Goal: Task Accomplishment & Management: Complete application form

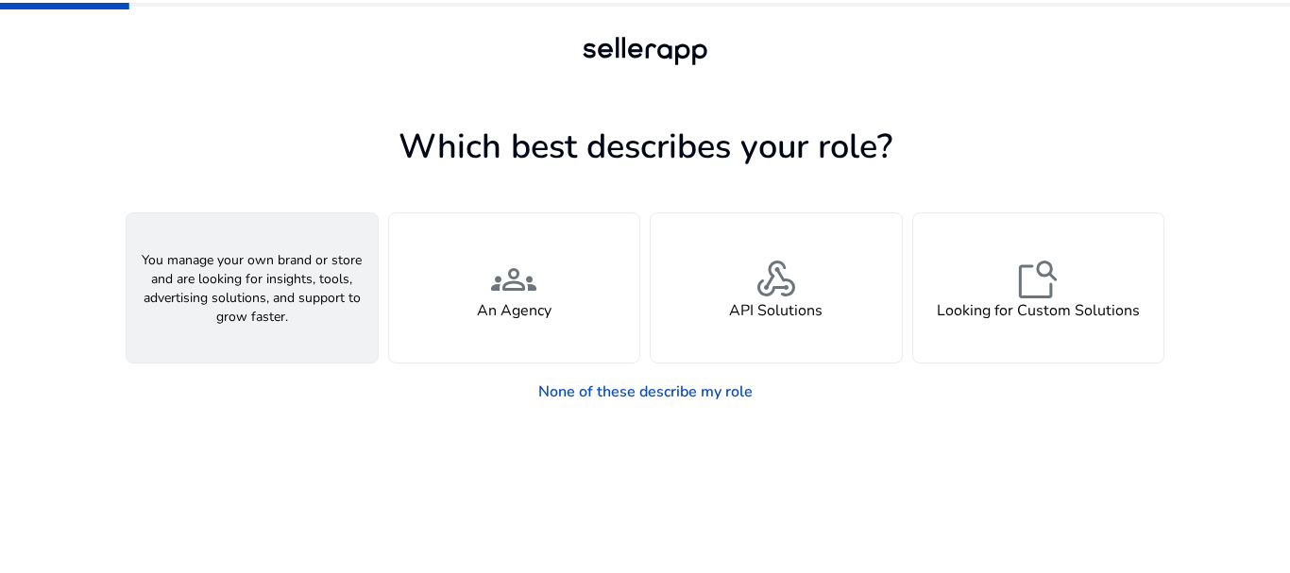
click at [225, 275] on div "person A Seller" at bounding box center [252, 287] width 251 height 149
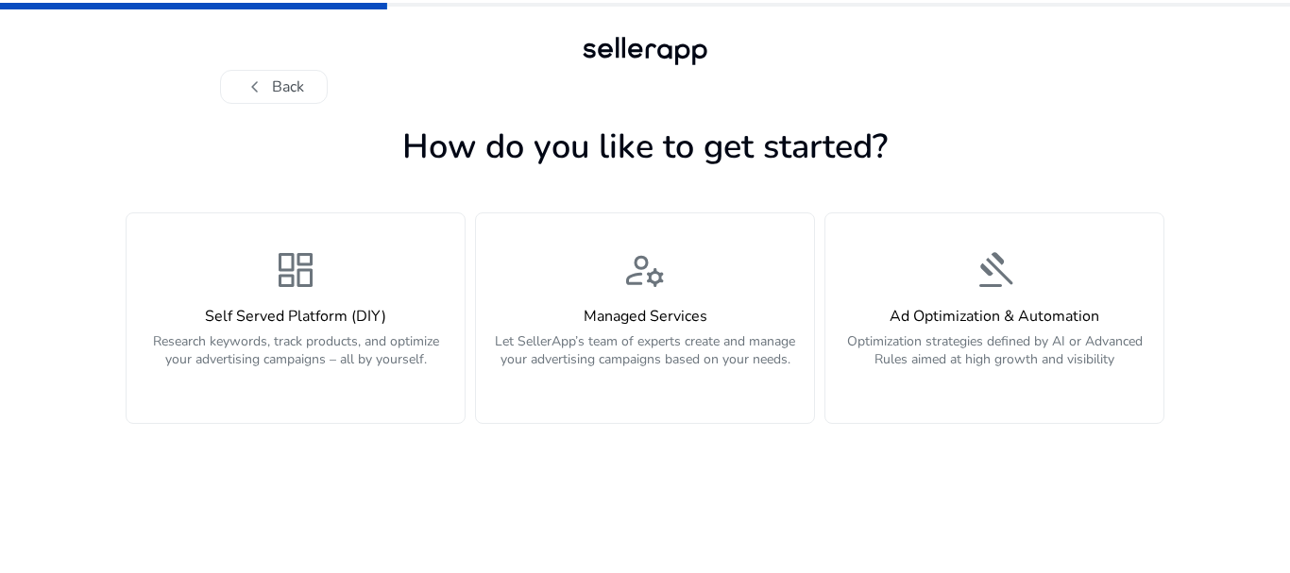
click at [225, 275] on div "dashboard Self Served Platform (DIY) Research keywords, track products, and opt…" at bounding box center [295, 318] width 315 height 142
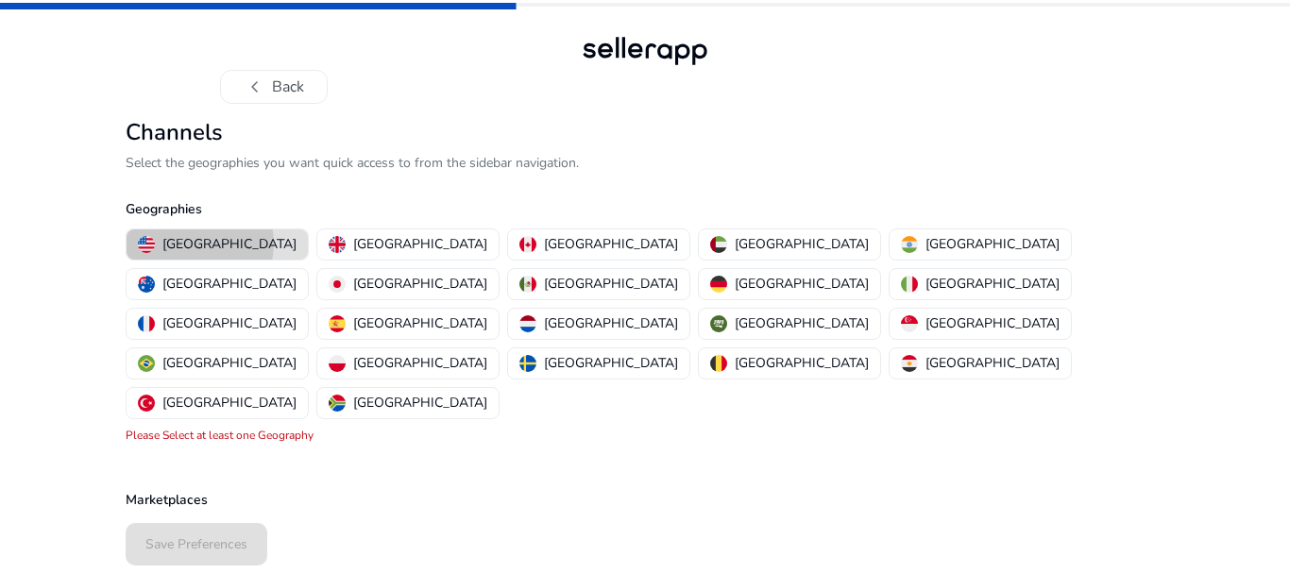
click at [199, 244] on p "United States" at bounding box center [229, 244] width 134 height 20
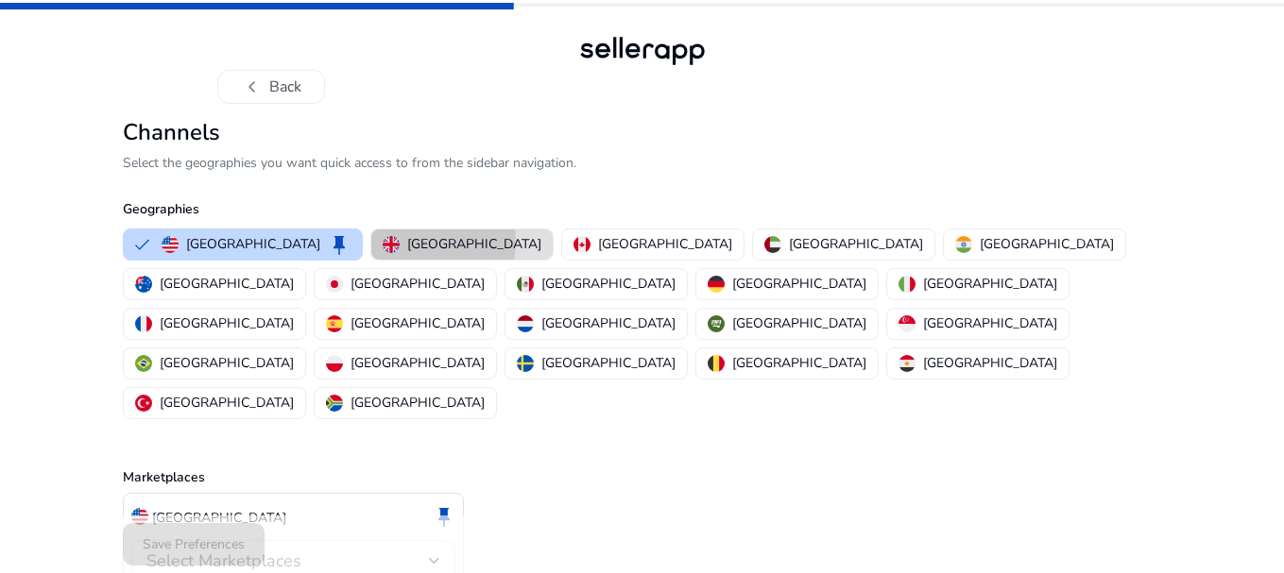
click at [383, 241] on div "United Kingdom" at bounding box center [462, 244] width 159 height 20
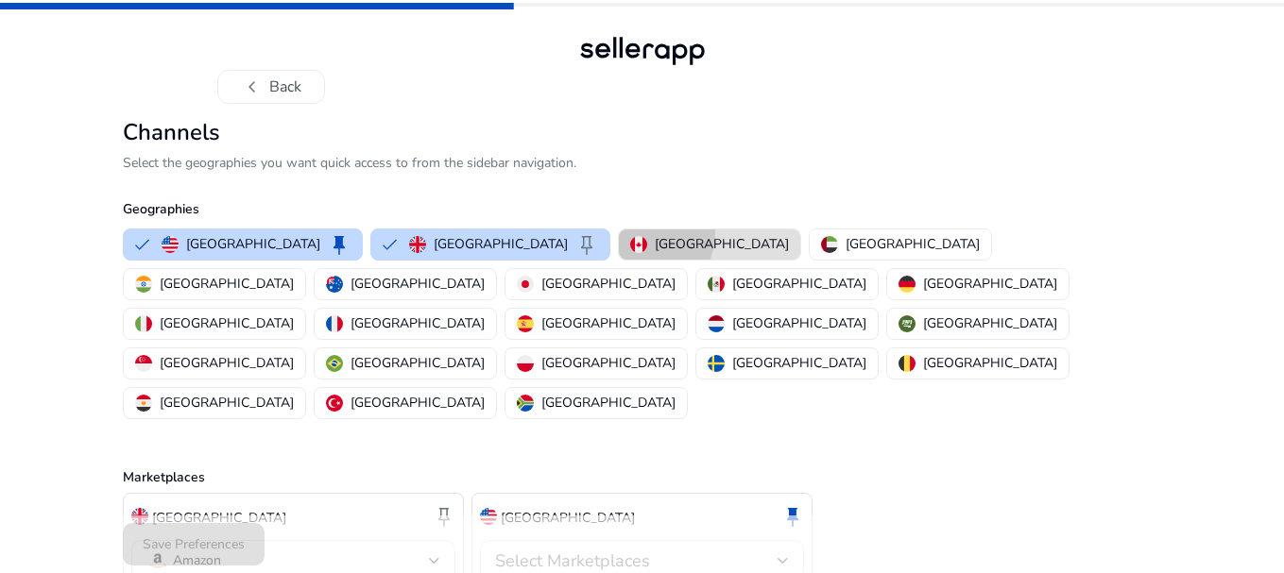
click at [619, 233] on button "Canada" at bounding box center [709, 245] width 181 height 30
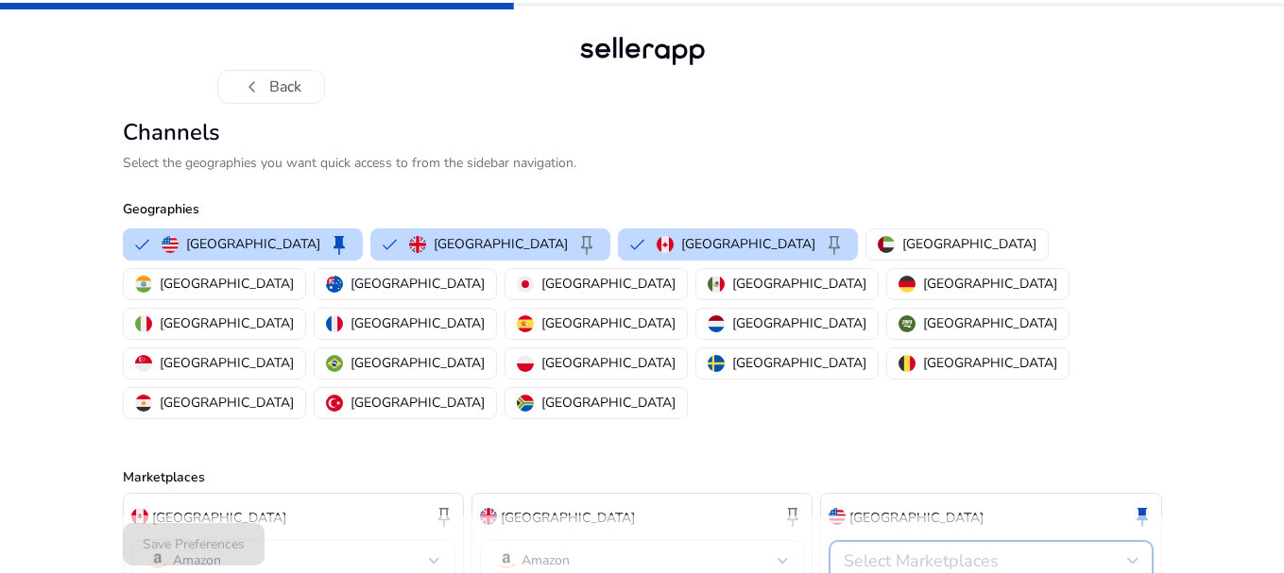
click at [1076, 551] on div "Select Marketplaces" at bounding box center [984, 561] width 282 height 21
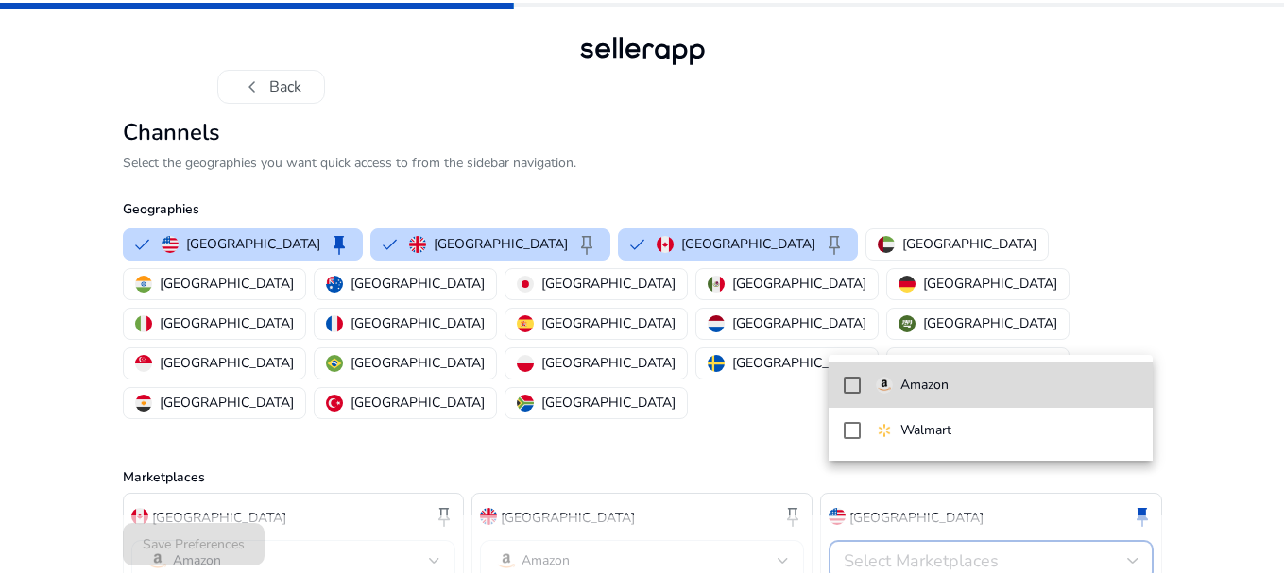
click at [854, 385] on mat-pseudo-checkbox at bounding box center [851, 385] width 17 height 17
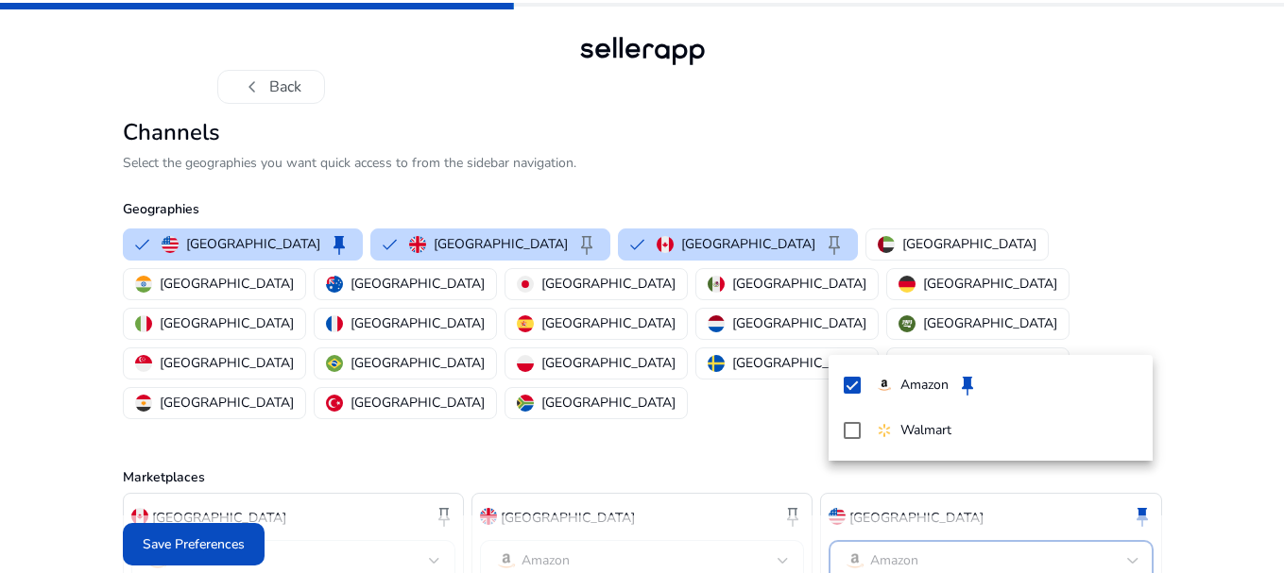
click at [251, 281] on div at bounding box center [642, 286] width 1284 height 573
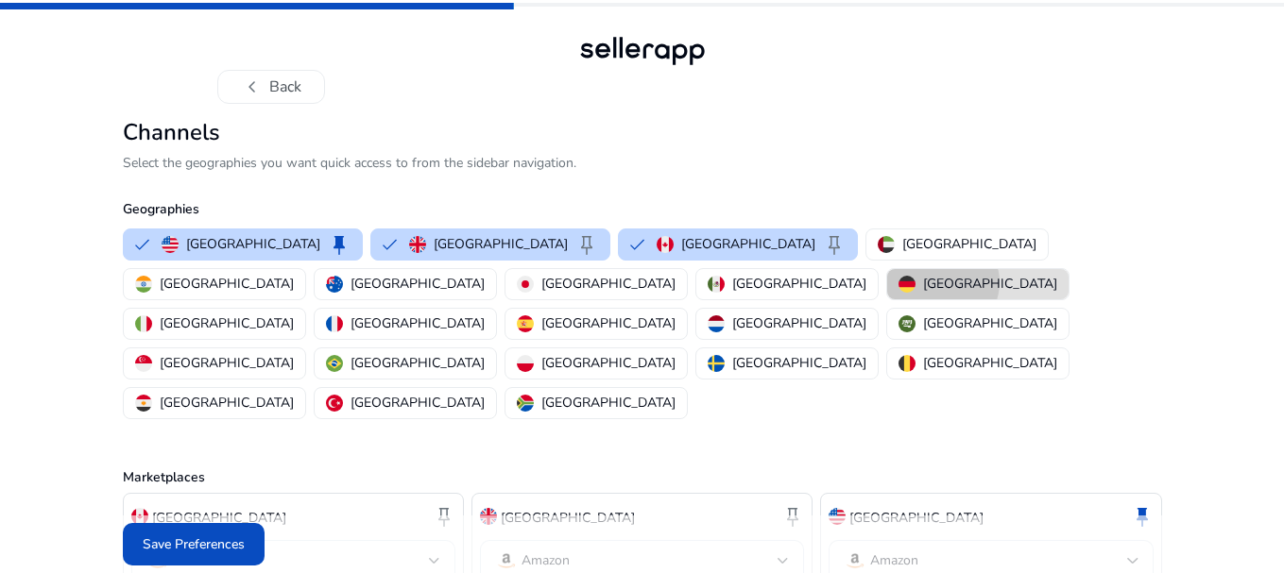
click at [923, 282] on p "Germany" at bounding box center [990, 284] width 134 height 20
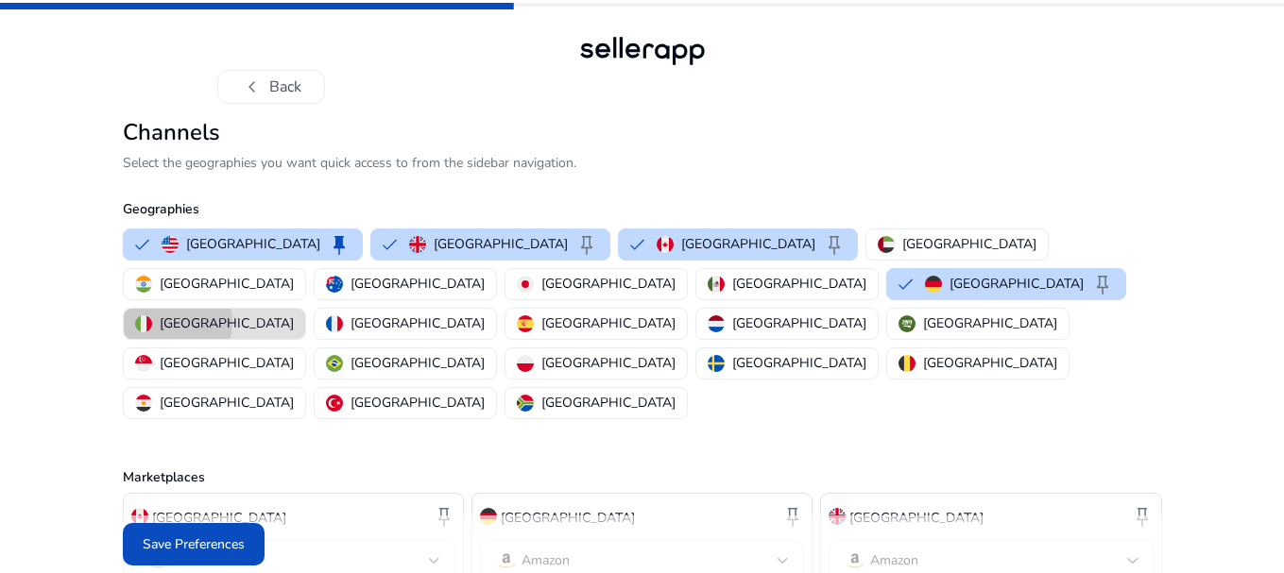
click at [294, 314] on p "Italy" at bounding box center [227, 324] width 134 height 20
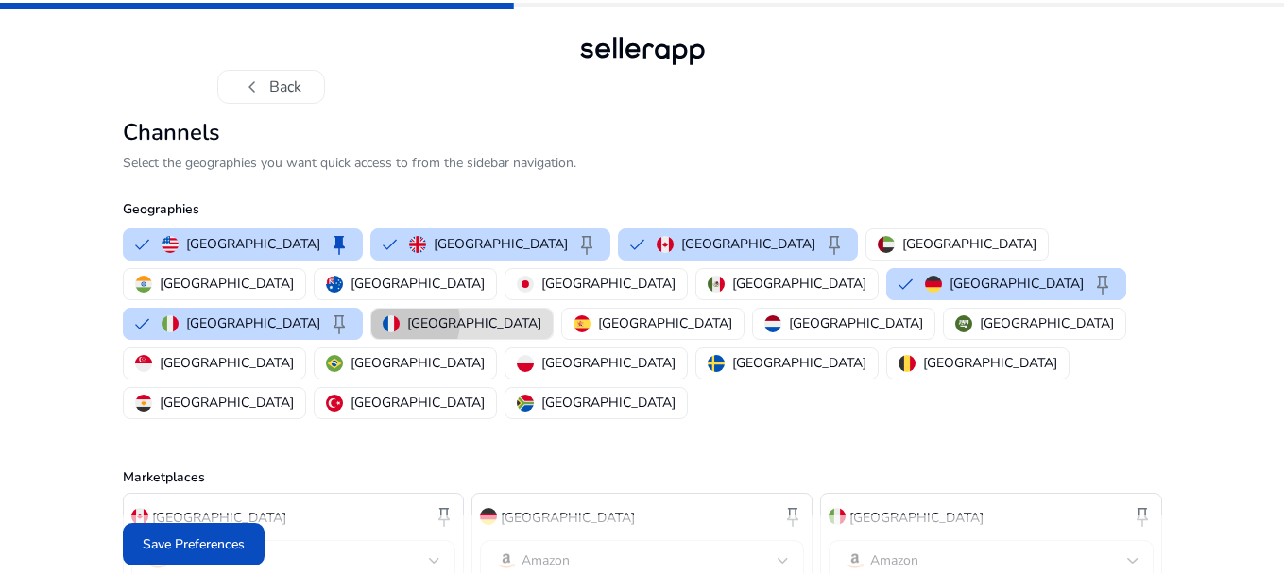
click at [541, 314] on div "France" at bounding box center [462, 324] width 159 height 20
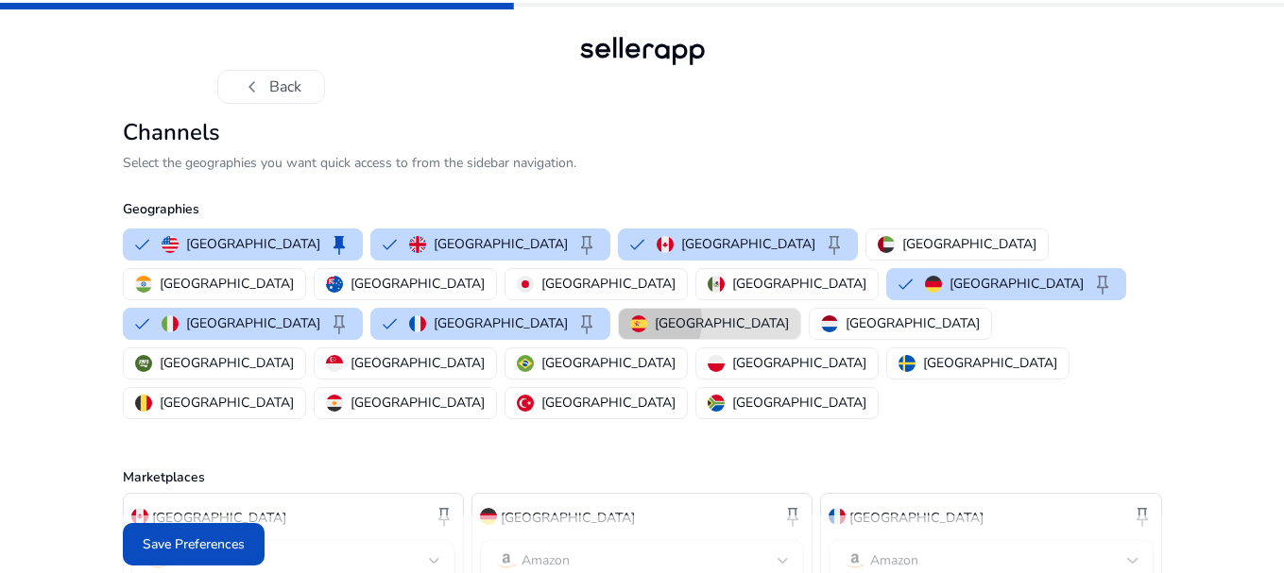
click at [647, 315] on img "button" at bounding box center [638, 323] width 17 height 17
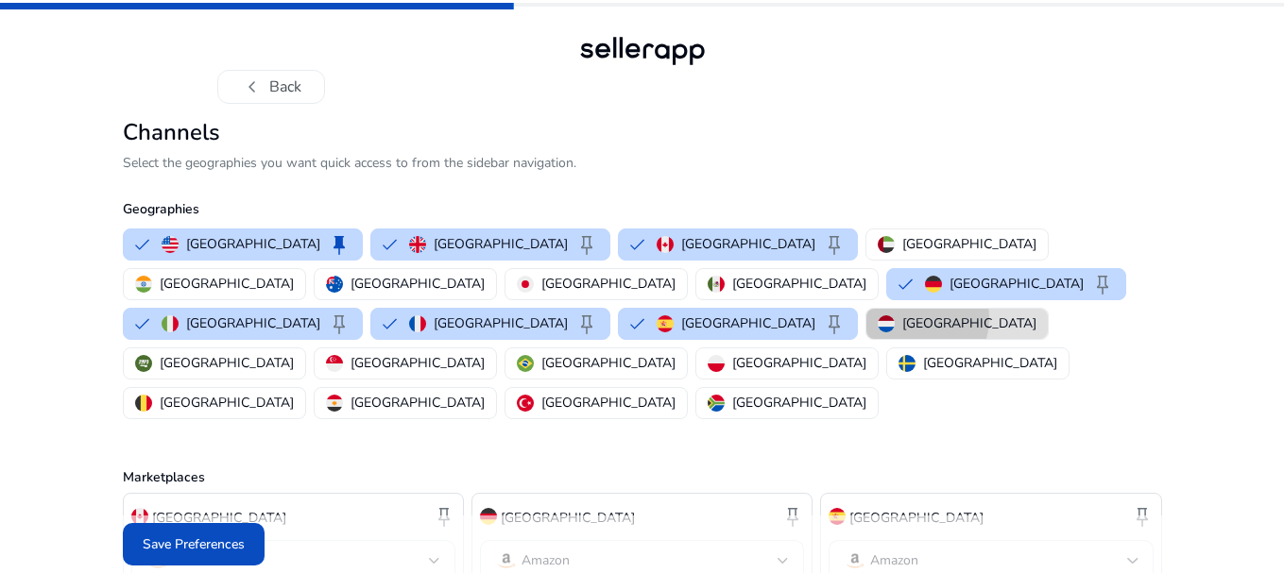
click at [902, 314] on p "Netherlands" at bounding box center [969, 324] width 134 height 20
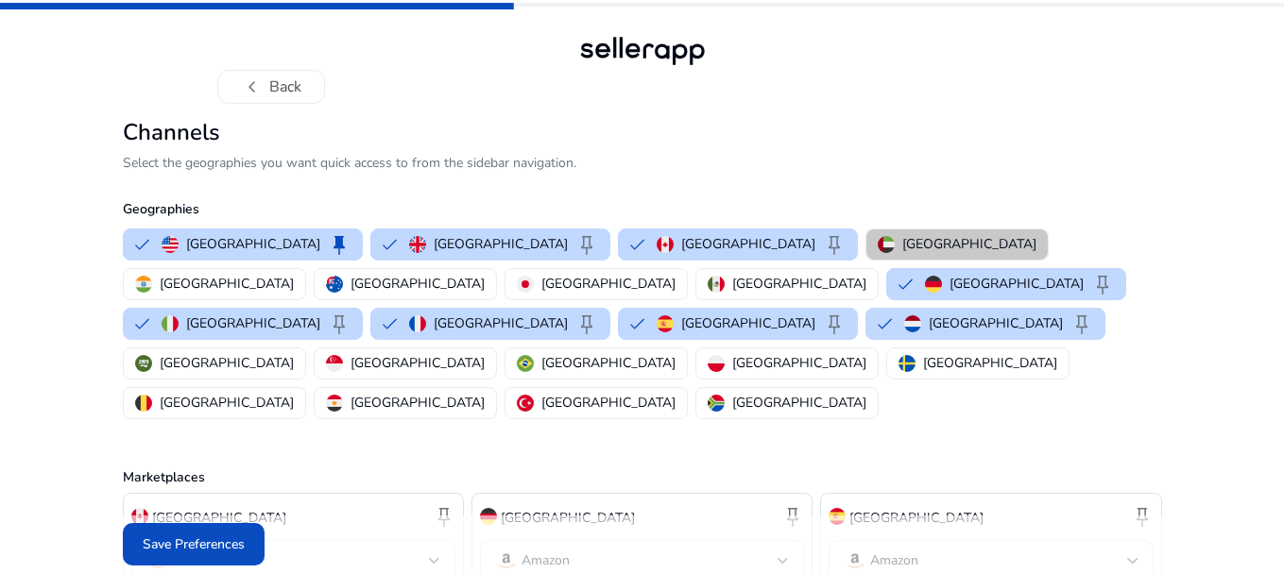
click at [902, 251] on p "United Arab Emirates" at bounding box center [969, 244] width 134 height 20
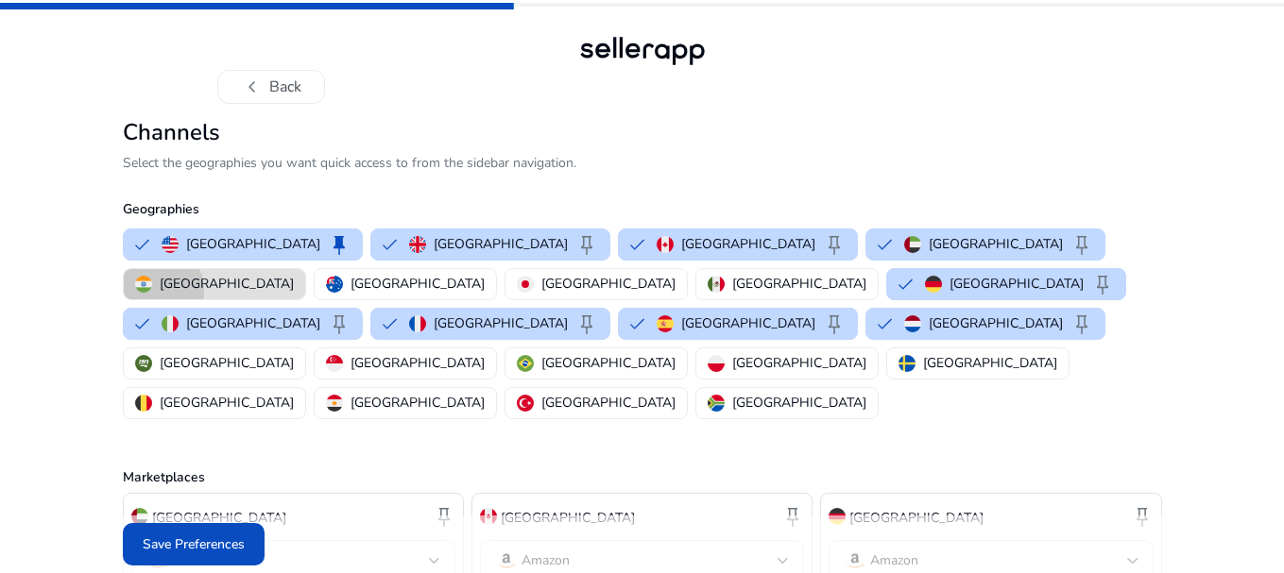
click at [294, 274] on div "India" at bounding box center [214, 284] width 159 height 20
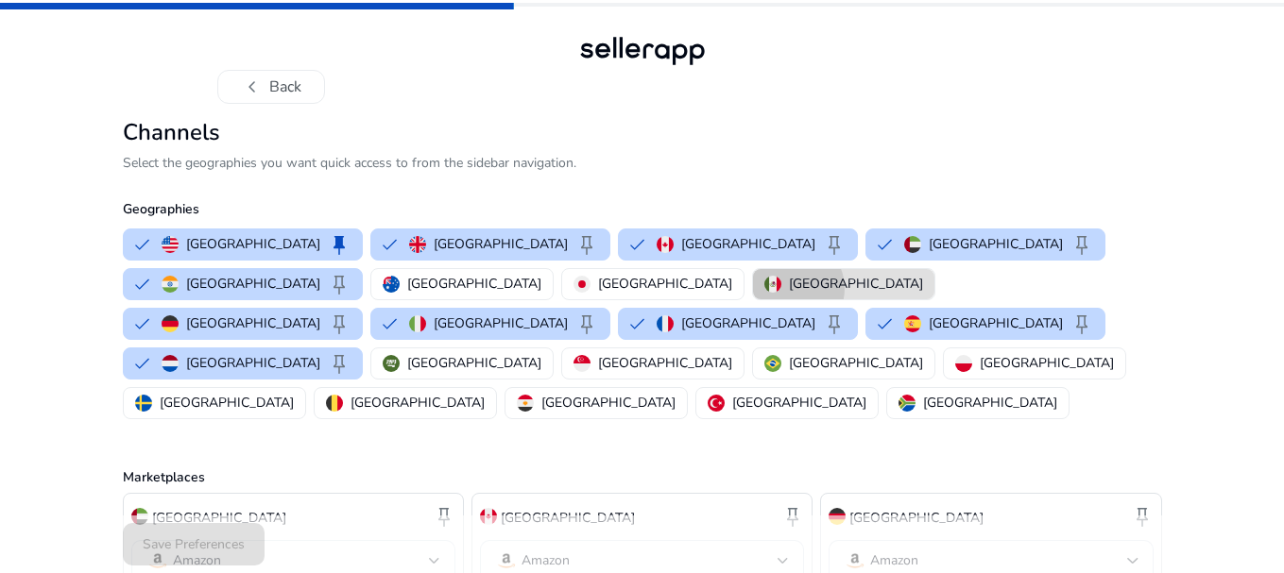
click at [789, 288] on p "Mexico" at bounding box center [856, 284] width 134 height 20
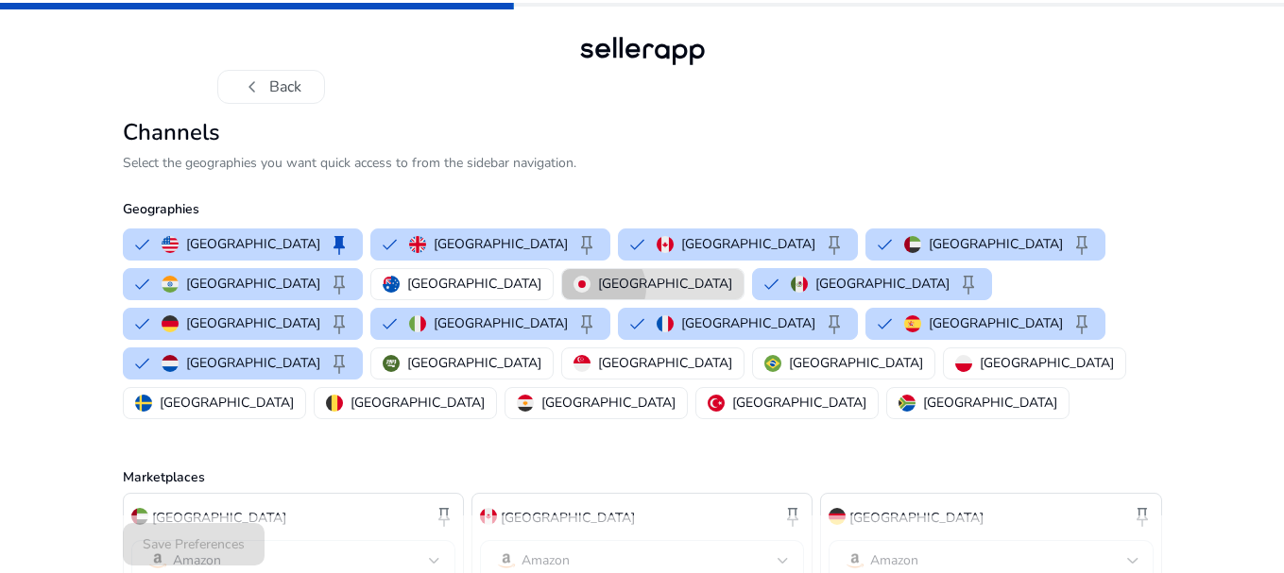
click at [598, 288] on p "Japan" at bounding box center [665, 284] width 134 height 20
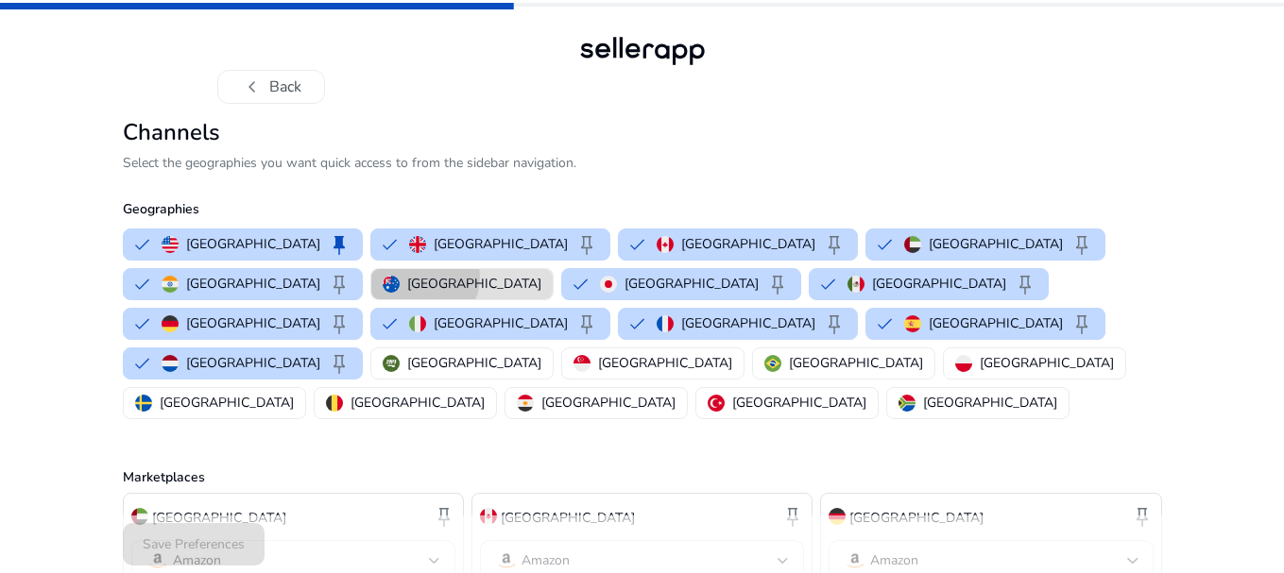
click at [407, 278] on p "Australia" at bounding box center [474, 284] width 134 height 20
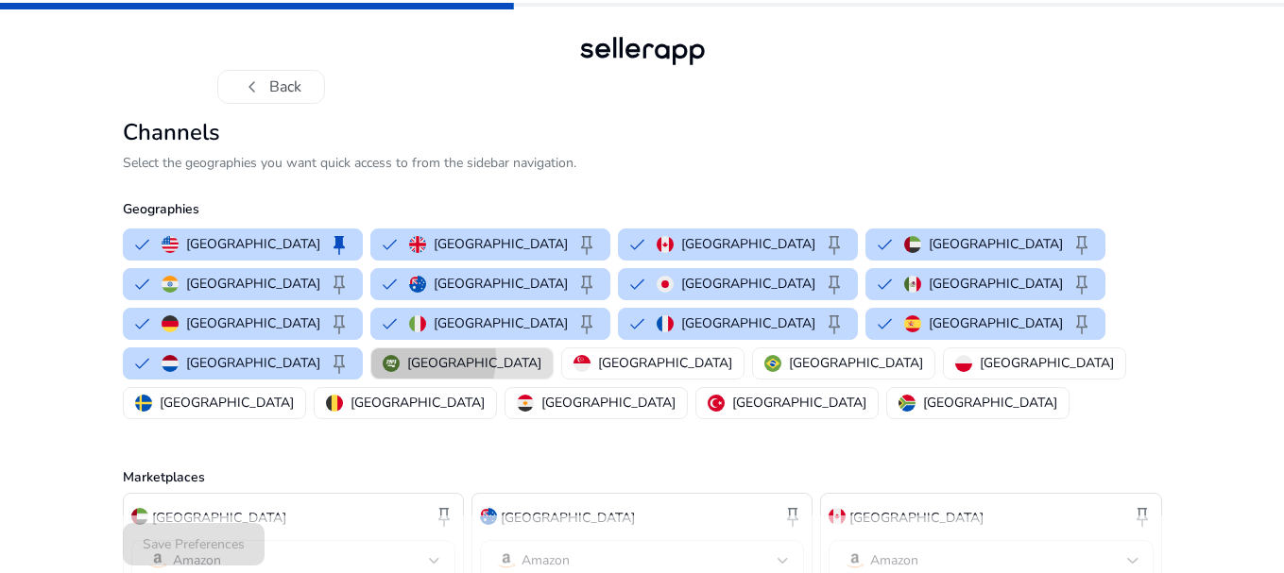
click at [492, 353] on p "Saudi Arabia" at bounding box center [474, 363] width 134 height 20
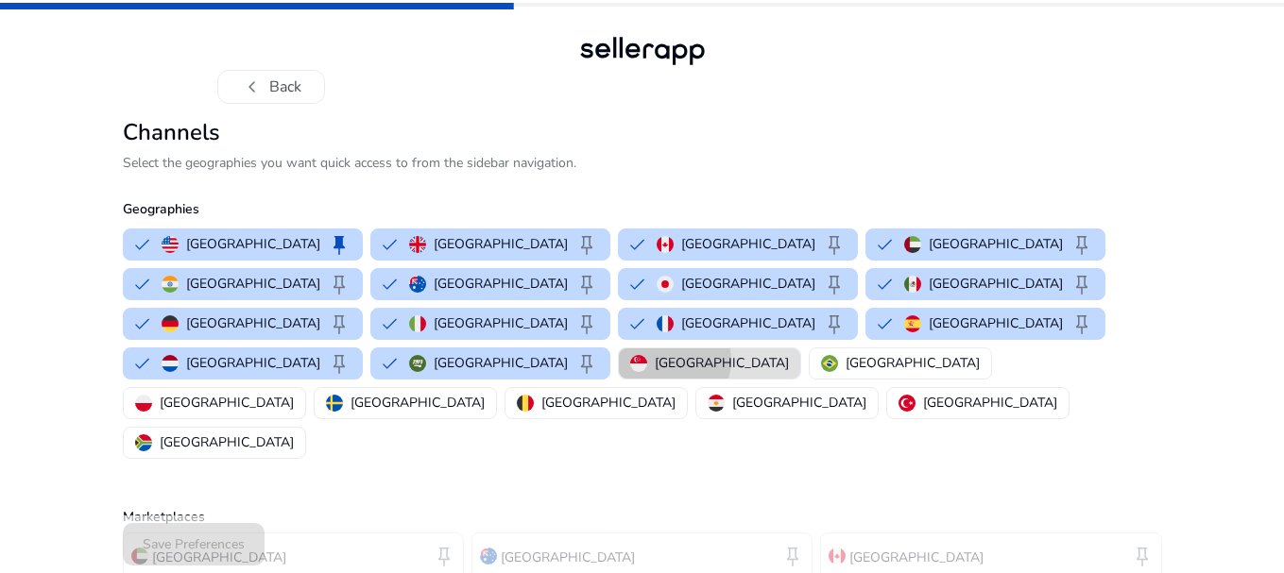
click at [701, 353] on p "Singapore" at bounding box center [722, 363] width 134 height 20
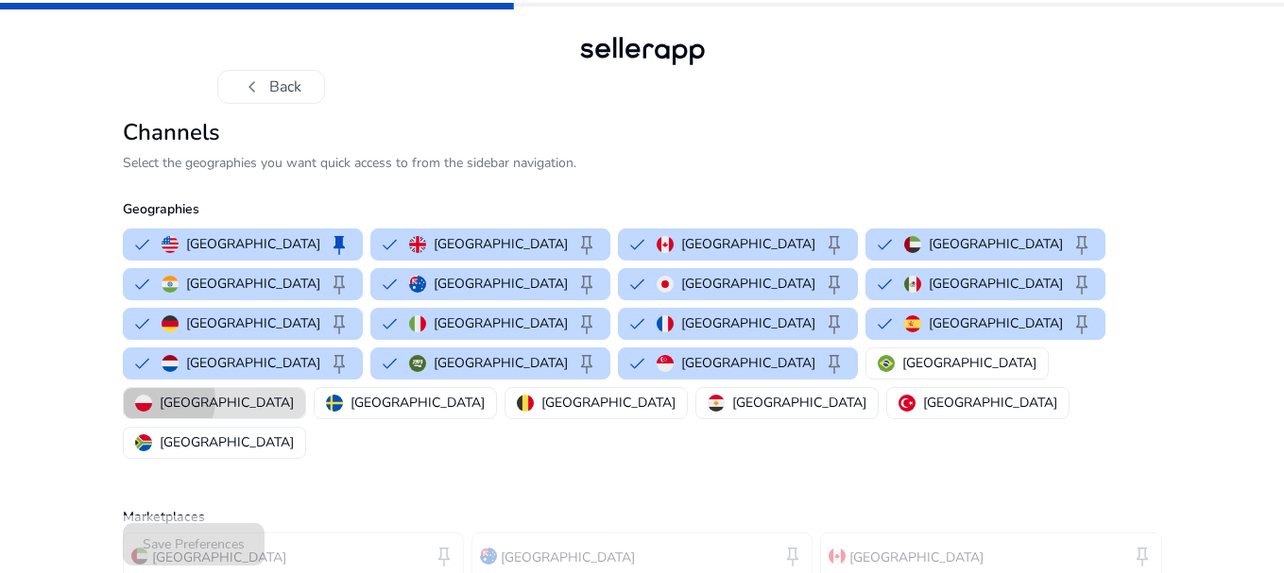
click at [294, 393] on p "Poland" at bounding box center [227, 403] width 134 height 20
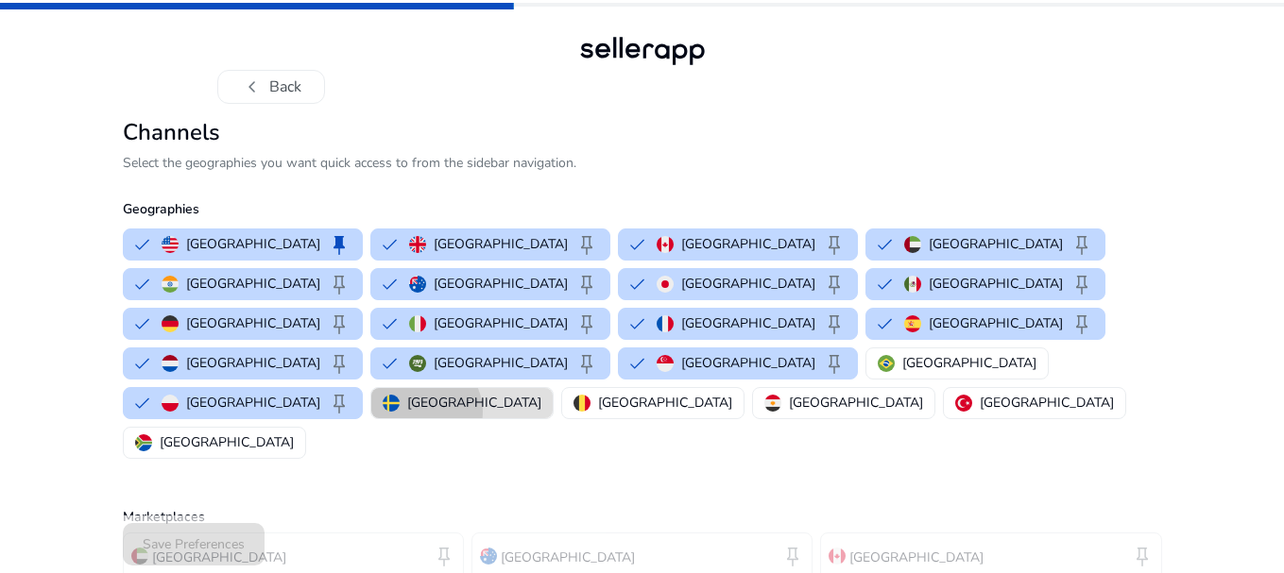
click at [407, 393] on p "Sweden" at bounding box center [474, 403] width 134 height 20
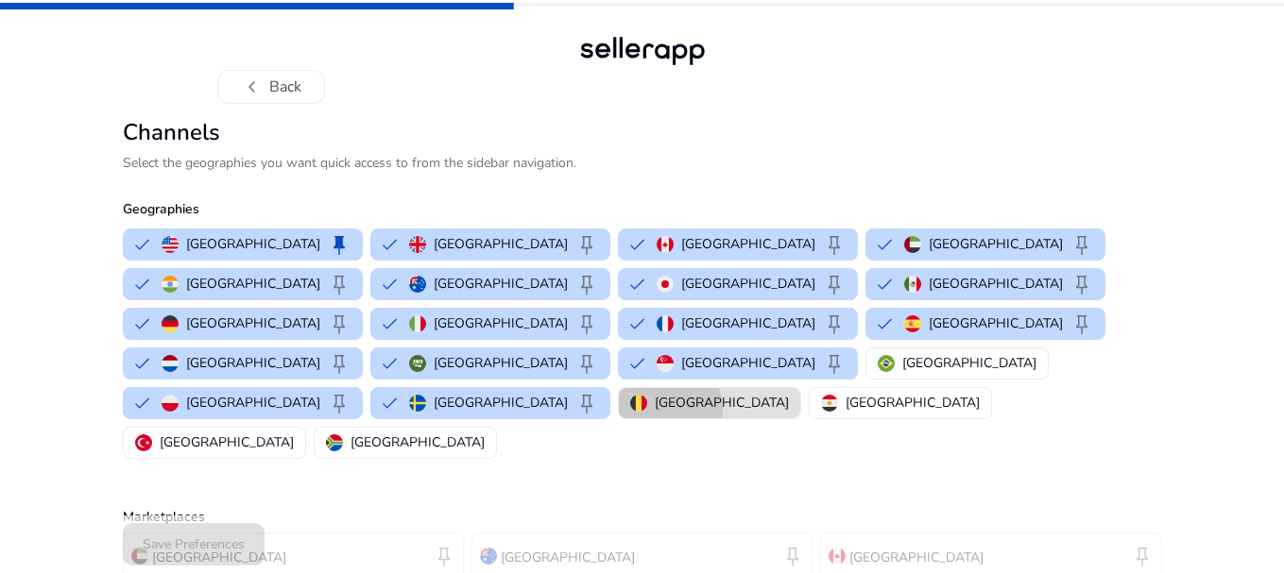
click at [655, 393] on p "Belgium" at bounding box center [722, 403] width 134 height 20
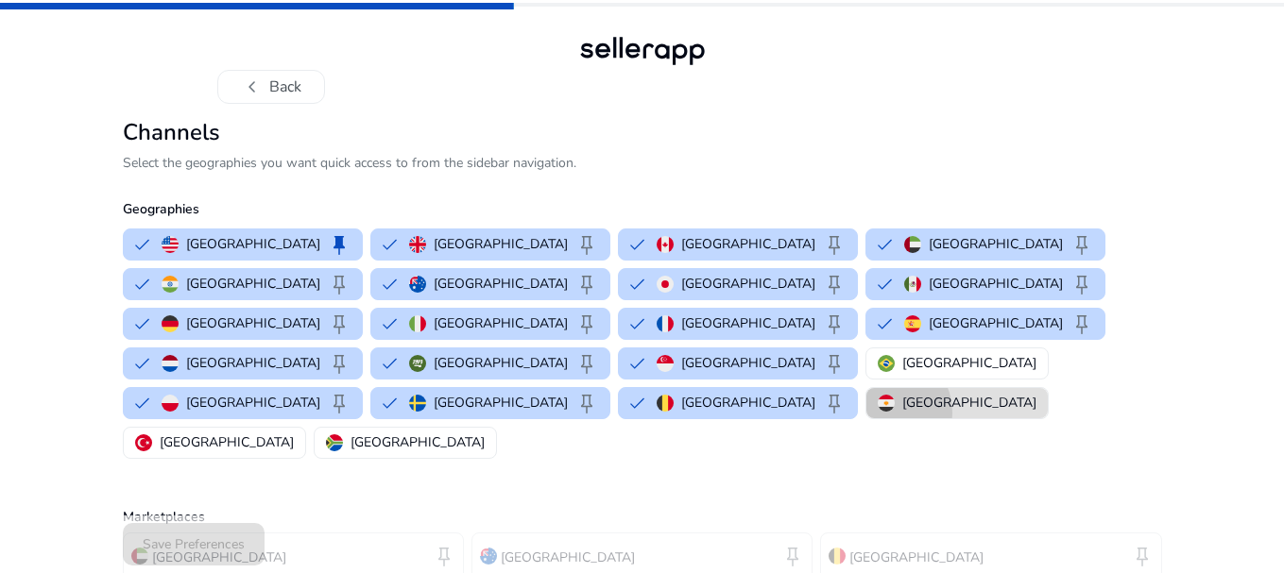
click at [877, 393] on div "Egypt" at bounding box center [956, 403] width 159 height 20
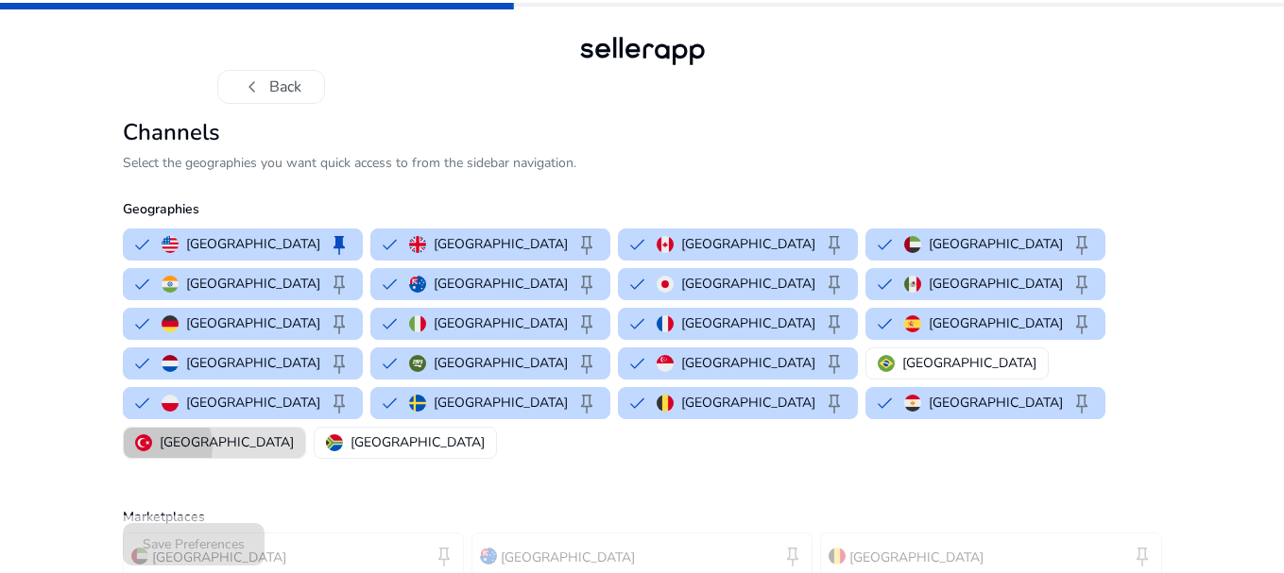
click at [294, 433] on div "Turkey" at bounding box center [214, 443] width 159 height 20
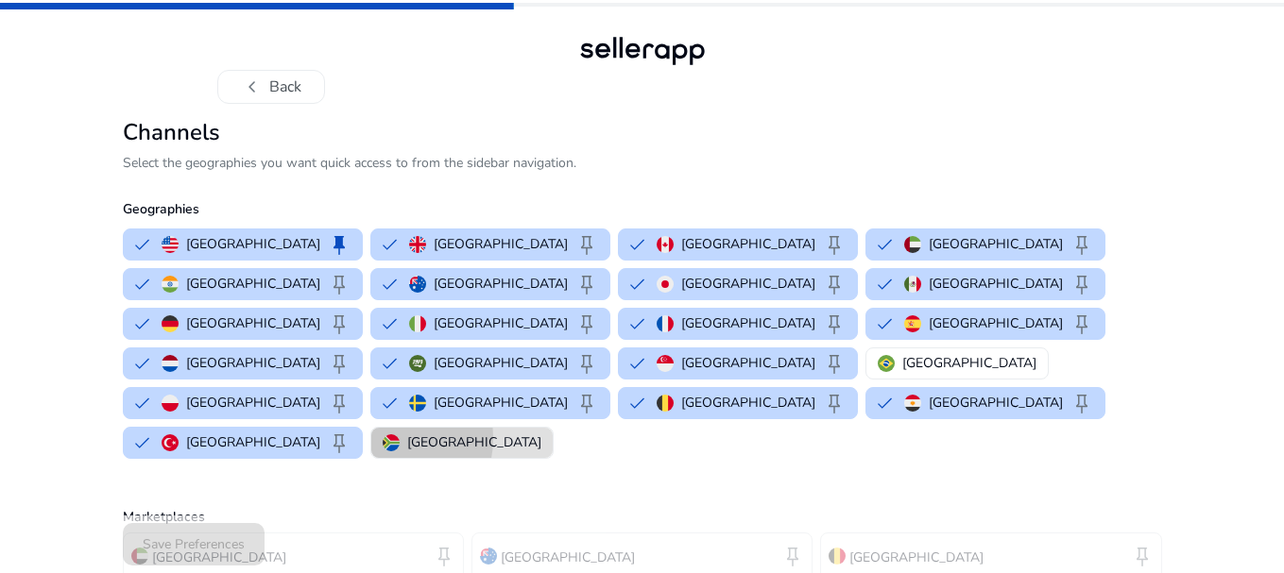
click at [400, 434] on img "button" at bounding box center [391, 442] width 17 height 17
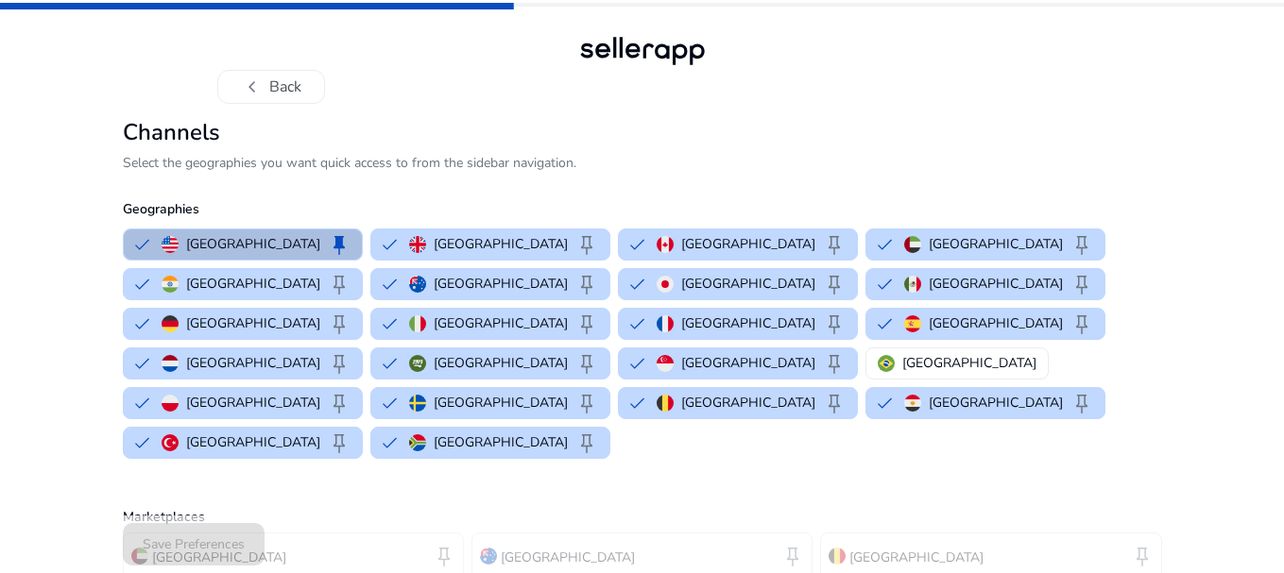
click at [1057, 226] on div "United States keep United Kingdom keep Canada keep United Arab Emirates keep In…" at bounding box center [638, 344] width 1047 height 238
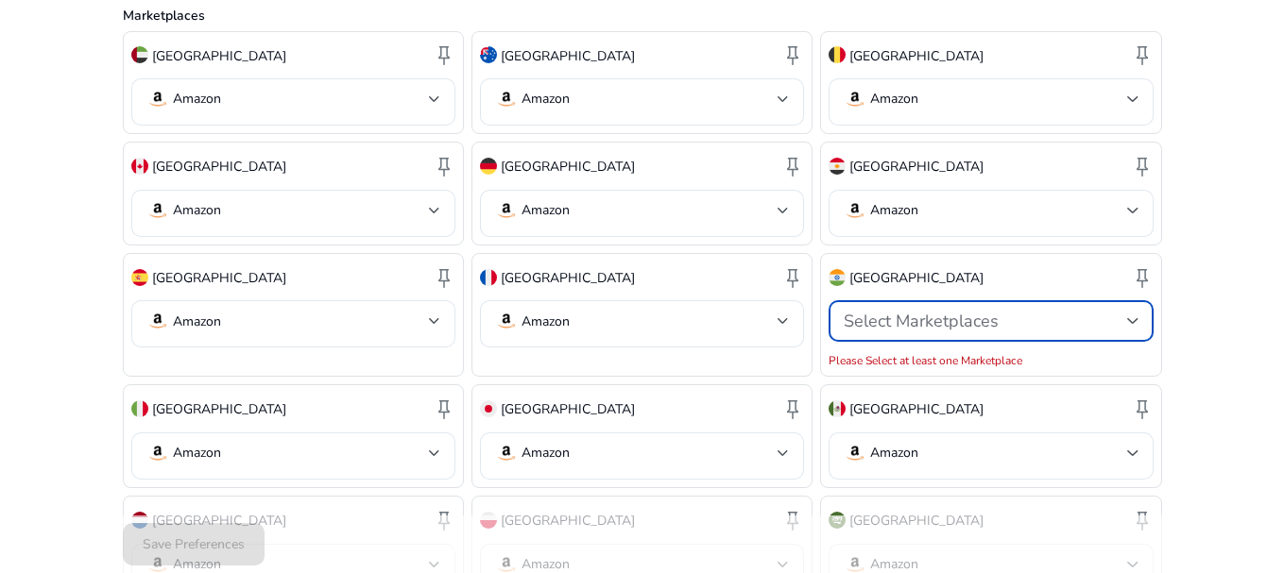
click at [1067, 311] on div "Select Marketplaces" at bounding box center [984, 321] width 282 height 21
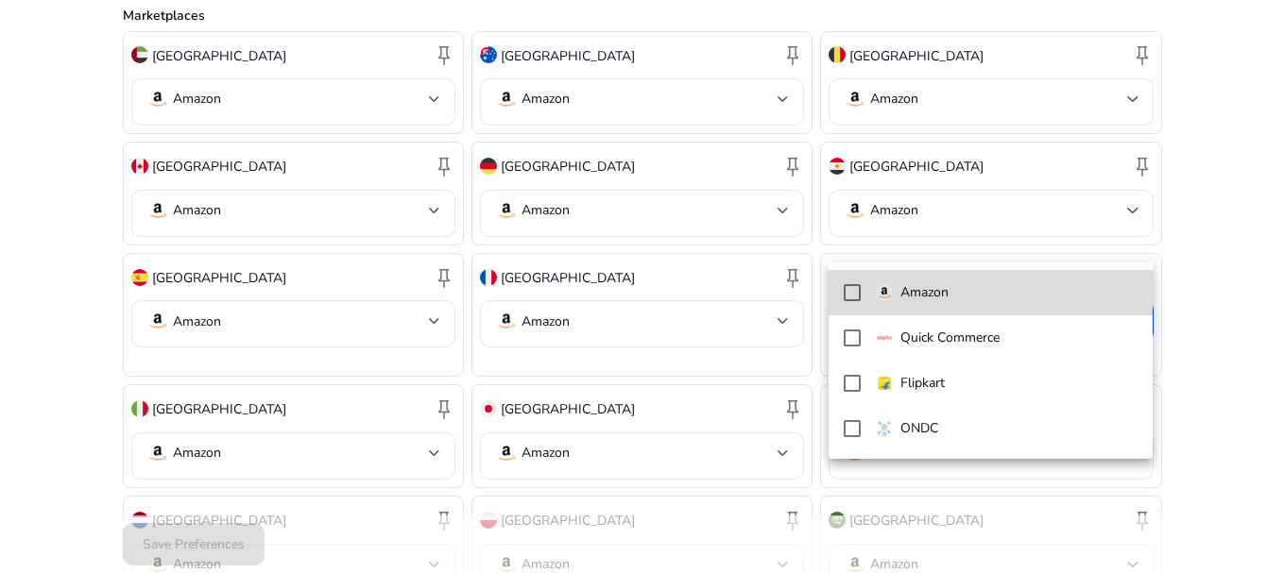
click at [854, 291] on mat-pseudo-checkbox at bounding box center [851, 292] width 17 height 17
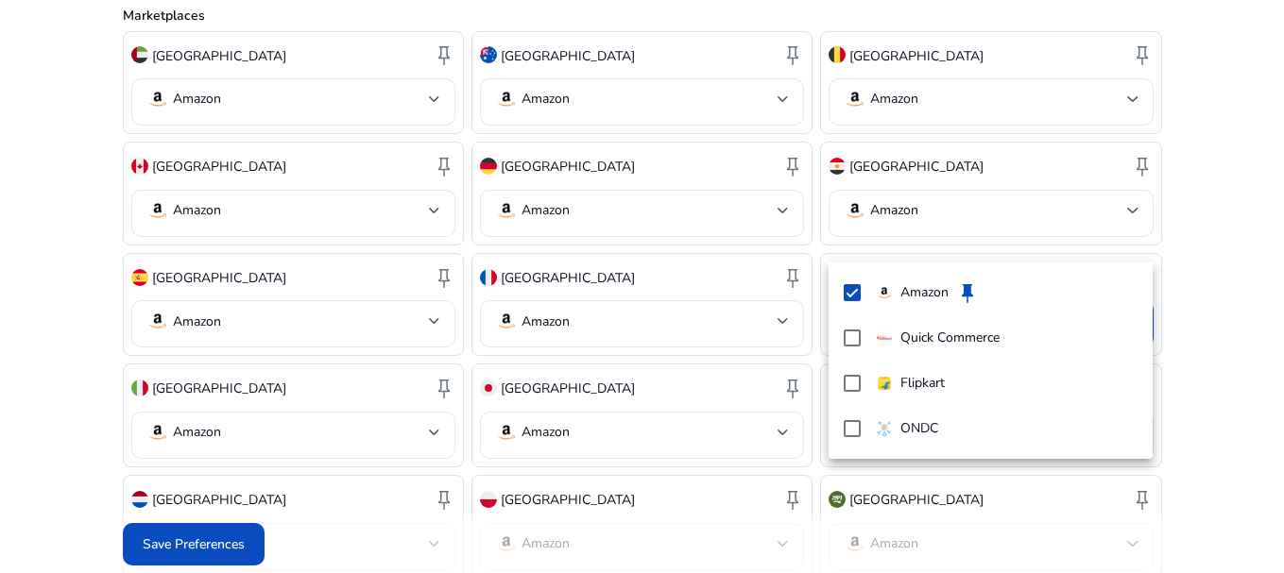
click at [1200, 298] on div at bounding box center [642, 286] width 1284 height 573
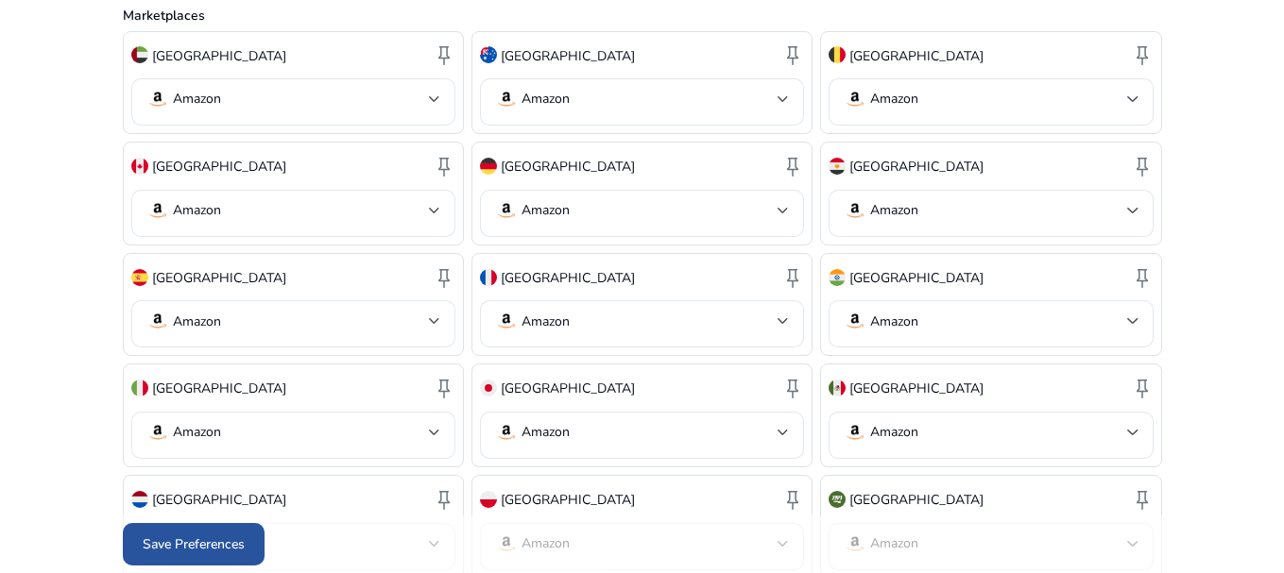
click at [182, 535] on span "Save Preferences" at bounding box center [194, 545] width 102 height 20
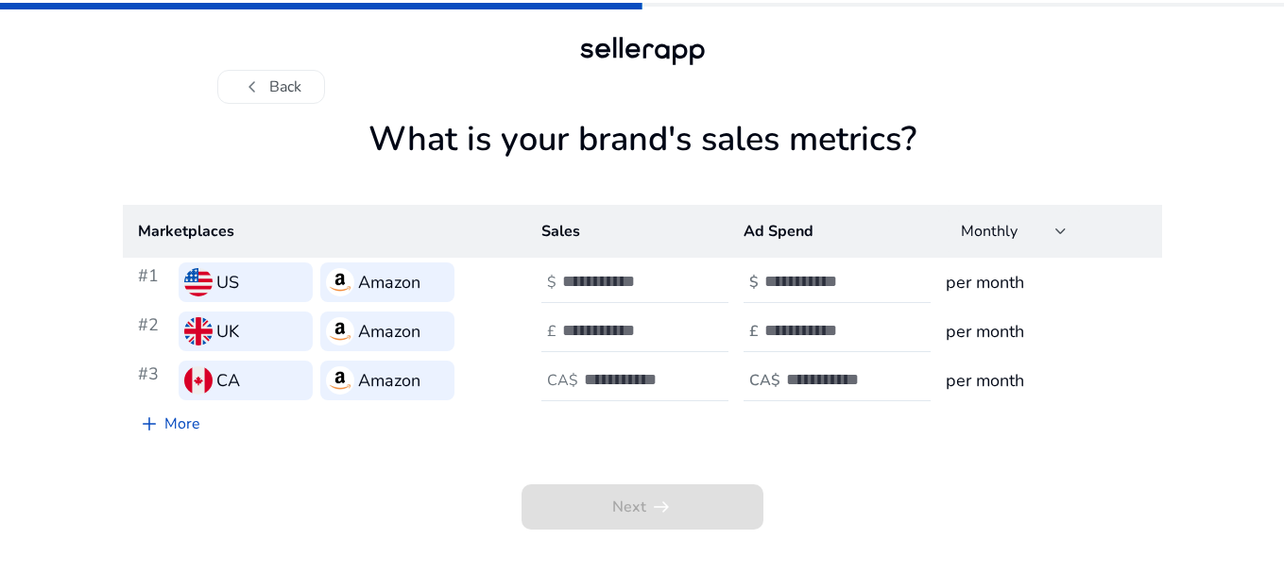
scroll to position [0, 0]
click at [652, 289] on input "number" at bounding box center [630, 281] width 128 height 21
click at [1022, 230] on div "Monthly" at bounding box center [1011, 231] width 94 height 21
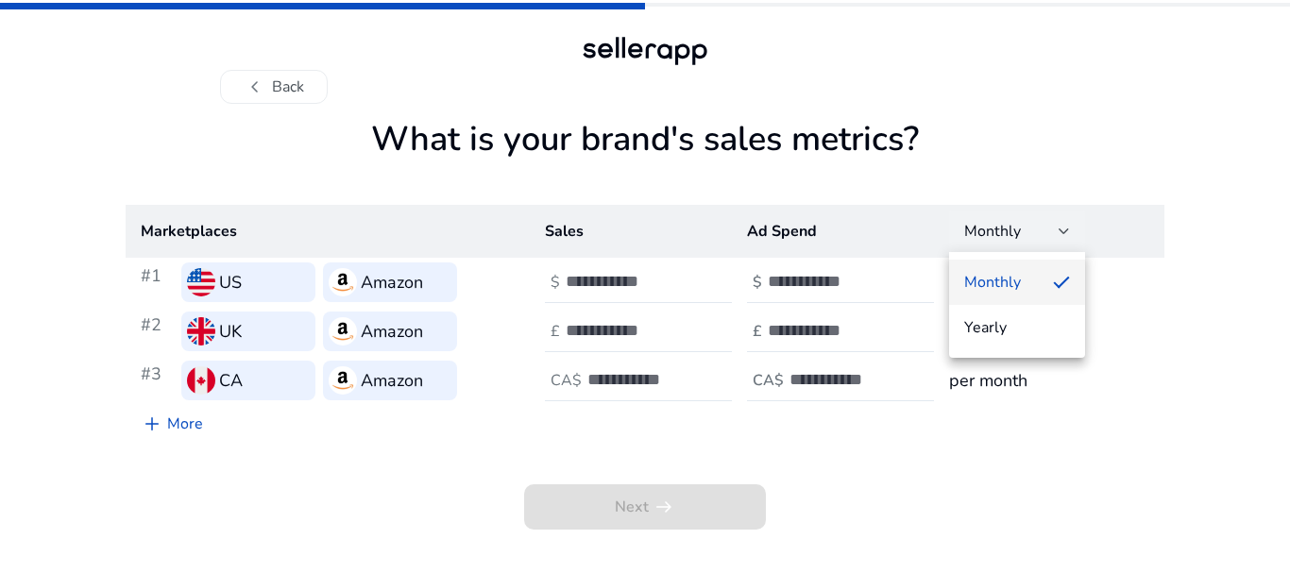
click at [1022, 230] on div at bounding box center [645, 286] width 1290 height 573
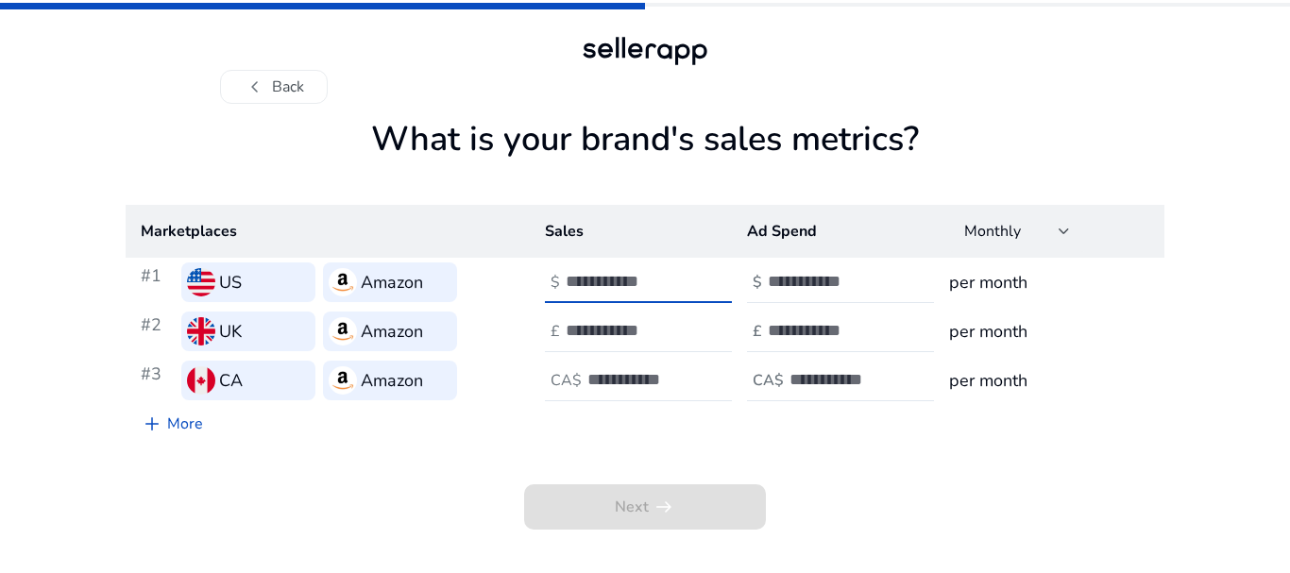
click at [588, 280] on input "number" at bounding box center [630, 281] width 128 height 21
type input "****"
click at [594, 320] on input "number" at bounding box center [630, 330] width 128 height 21
type input "****"
click at [607, 383] on input "number" at bounding box center [651, 379] width 128 height 21
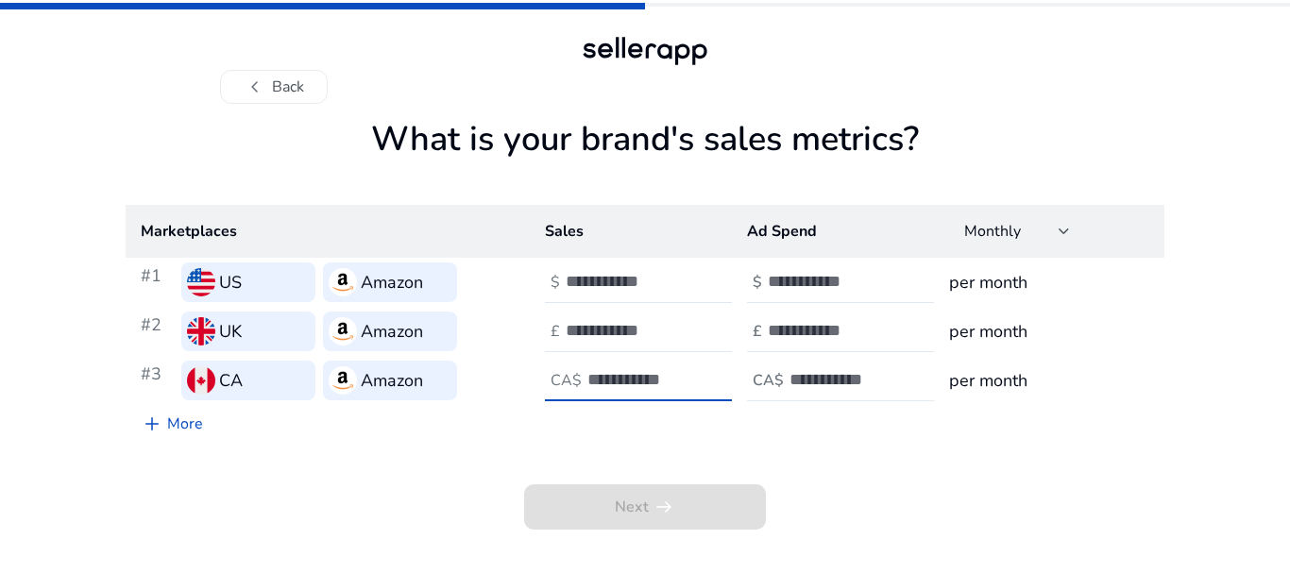
type input "****"
click at [829, 371] on input "number" at bounding box center [854, 379] width 128 height 21
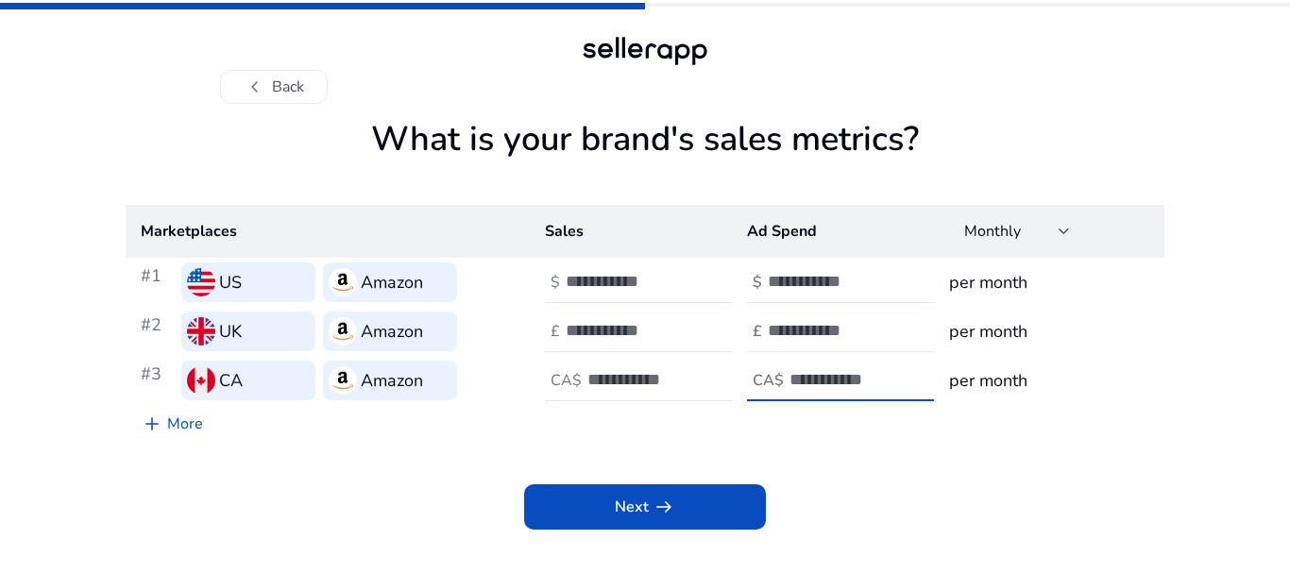
type input "**"
click at [818, 344] on div at bounding box center [853, 332] width 170 height 42
click at [799, 333] on input "number" at bounding box center [832, 330] width 128 height 21
type input "***"
click at [810, 274] on input "number" at bounding box center [832, 281] width 128 height 21
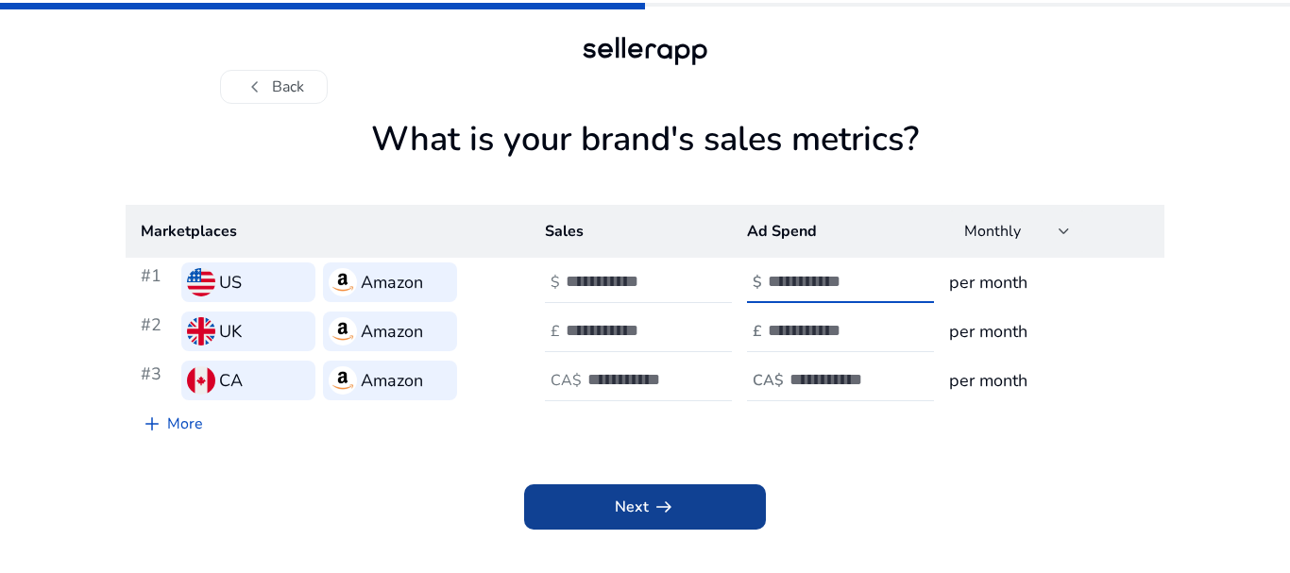
type input "***"
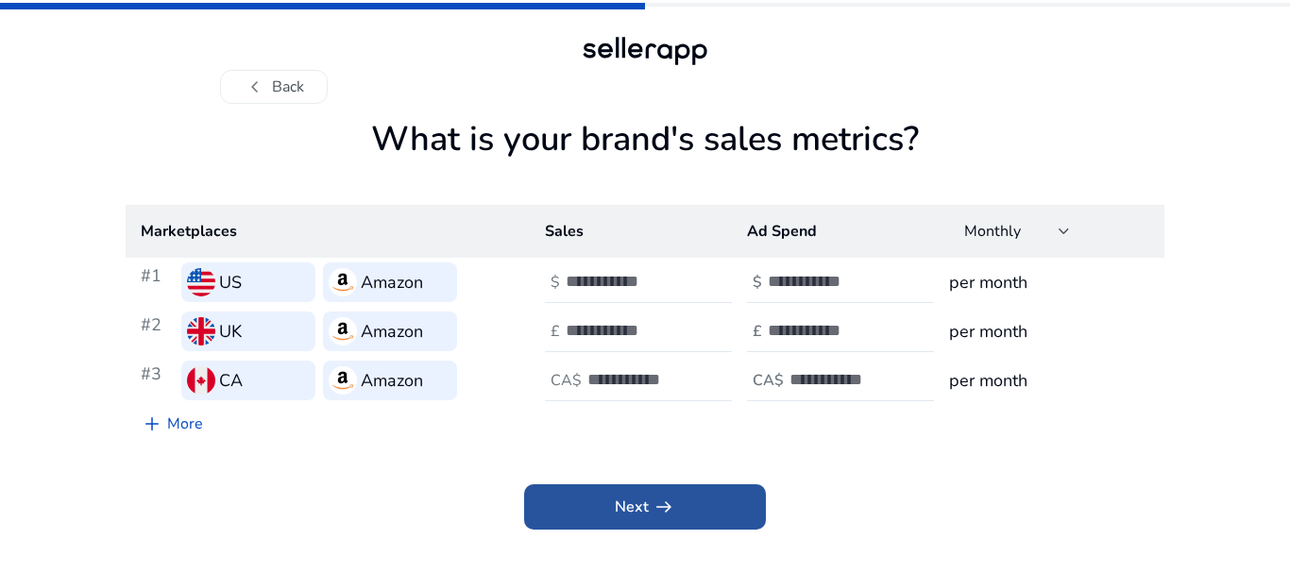
click at [675, 513] on span at bounding box center [645, 507] width 242 height 45
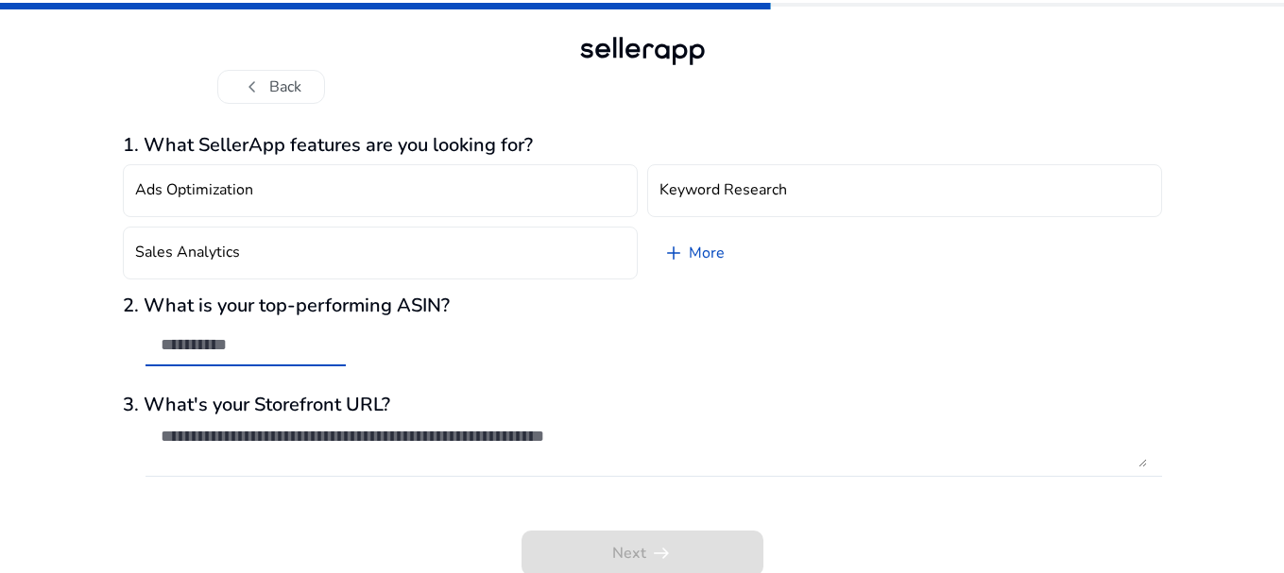
click at [244, 351] on input "text" at bounding box center [246, 344] width 170 height 21
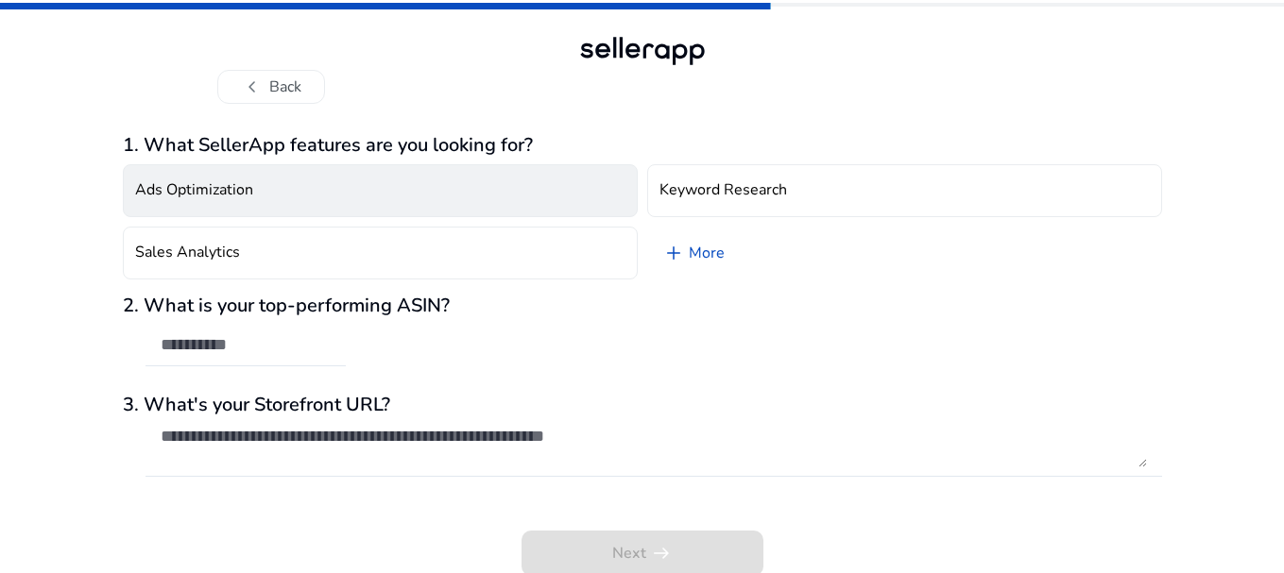
click at [434, 199] on button "Ads Optimization" at bounding box center [380, 190] width 515 height 53
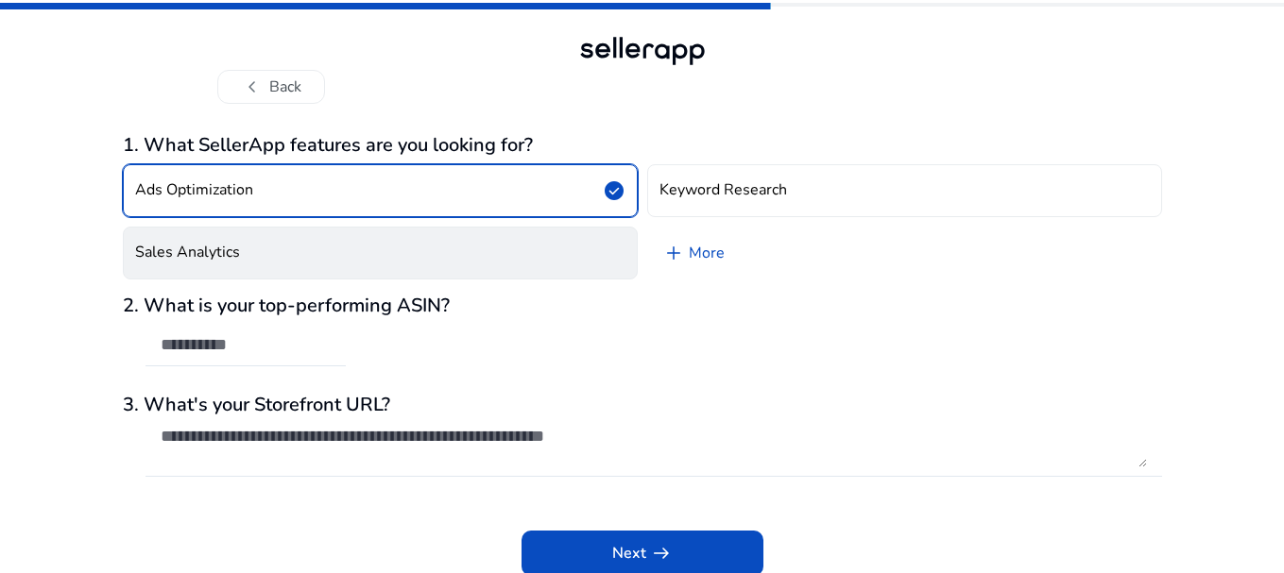
click at [443, 247] on button "Sales Analytics" at bounding box center [380, 253] width 515 height 53
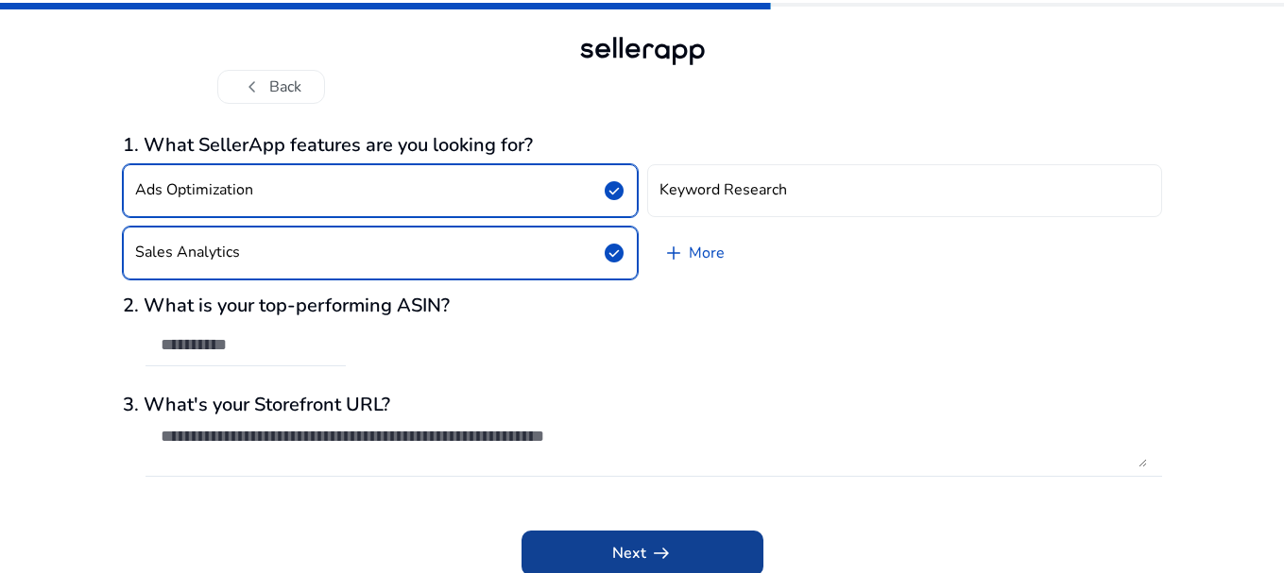
drag, startPoint x: 609, startPoint y: 521, endPoint x: 617, endPoint y: 531, distance: 12.1
click at [617, 531] on div "Next arrow_right_alt" at bounding box center [642, 540] width 1039 height 72
click at [617, 531] on span at bounding box center [642, 553] width 242 height 45
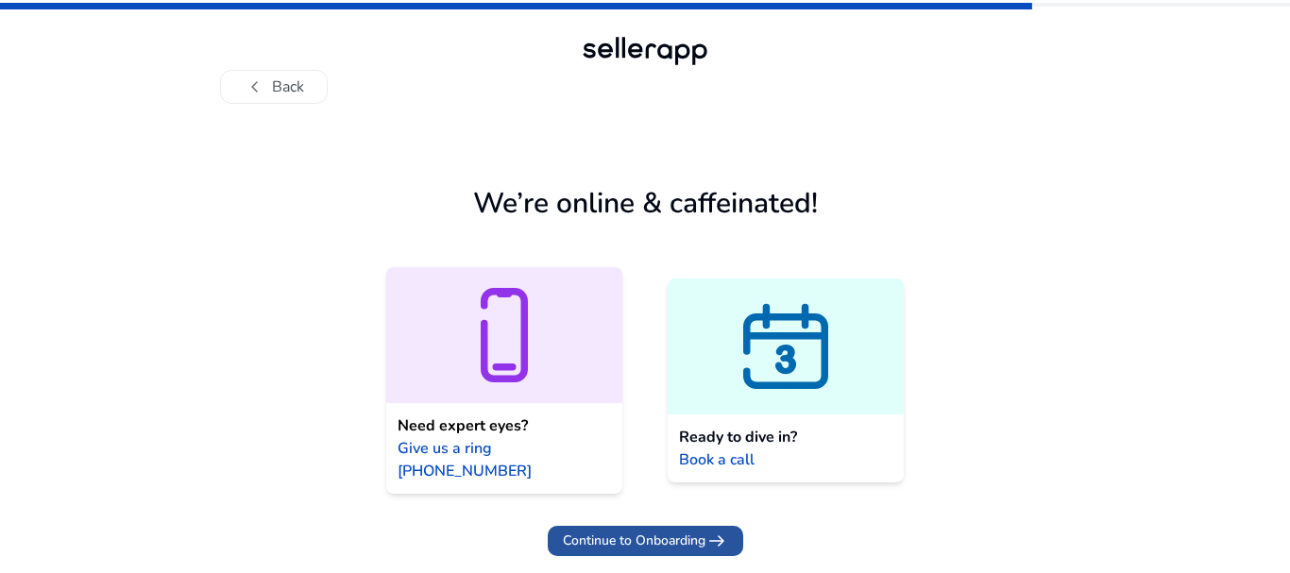
click at [641, 531] on span "Continue to Onboarding" at bounding box center [634, 541] width 143 height 20
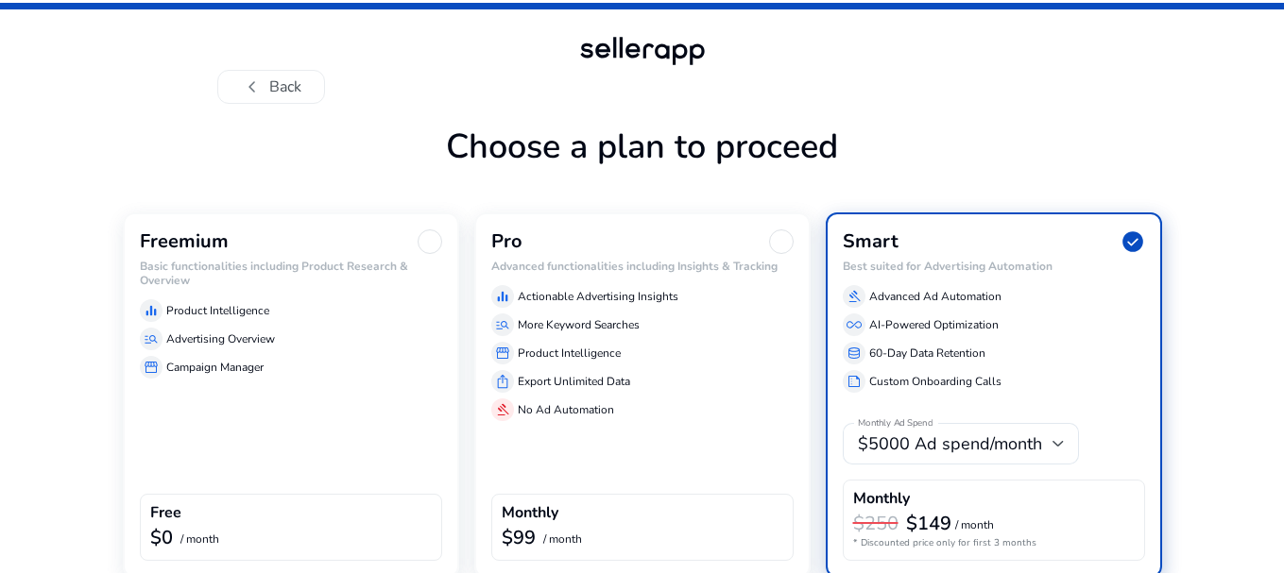
click at [230, 344] on p "Advertising Overview" at bounding box center [220, 339] width 109 height 17
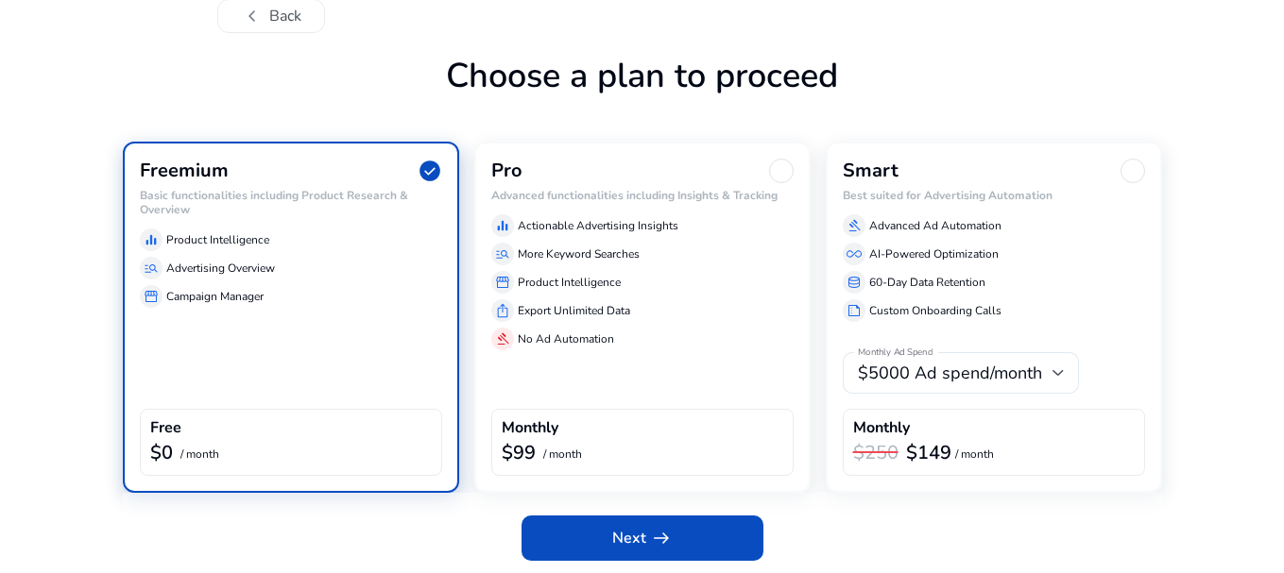
scroll to position [74, 0]
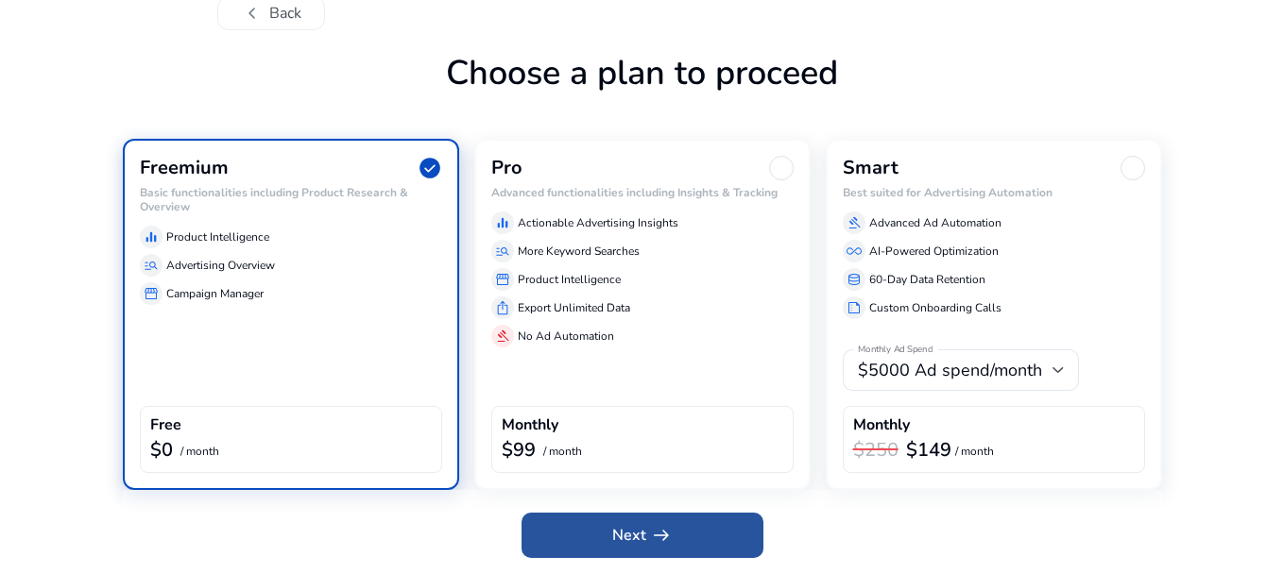
click at [628, 530] on span "Next arrow_right_alt" at bounding box center [642, 535] width 60 height 23
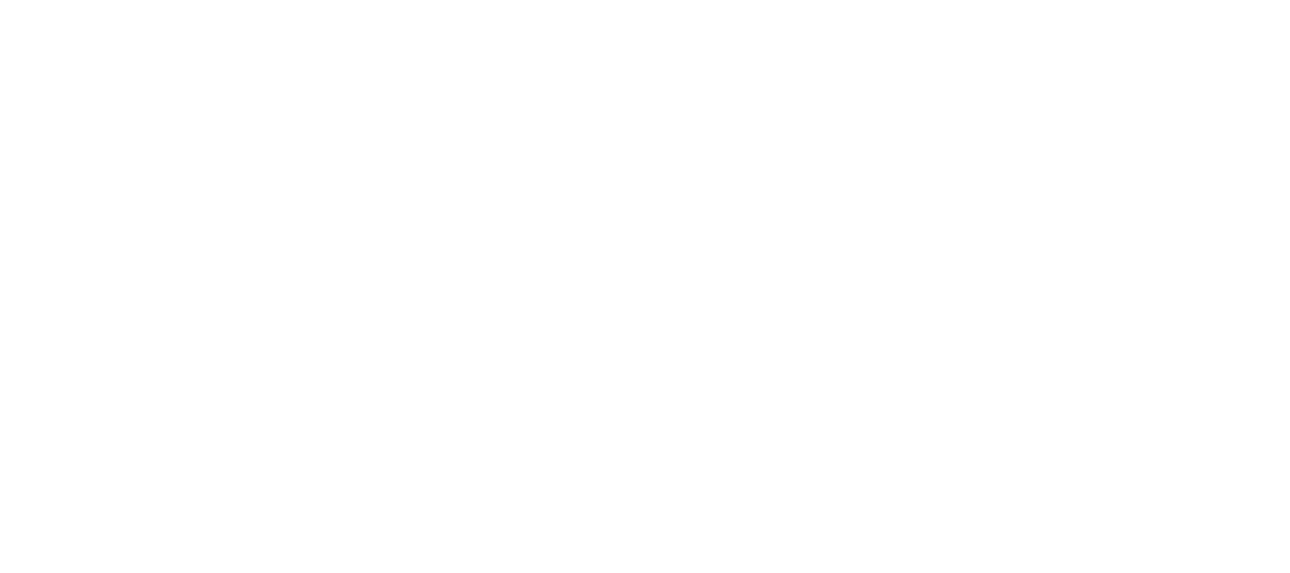
scroll to position [0, 0]
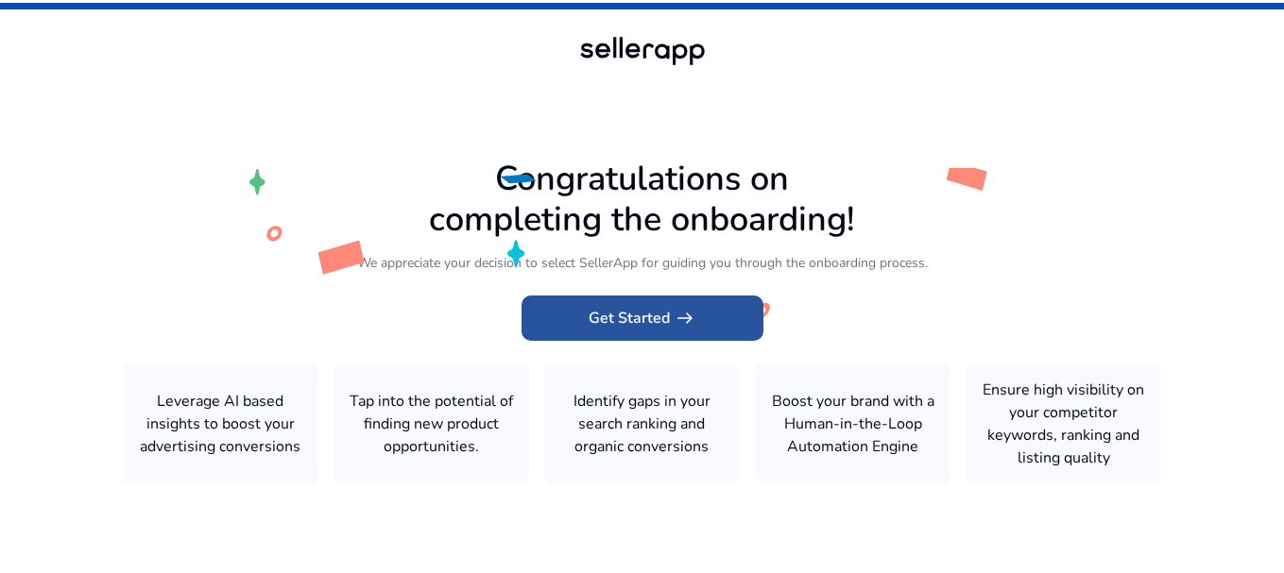
click at [655, 335] on span at bounding box center [642, 318] width 242 height 45
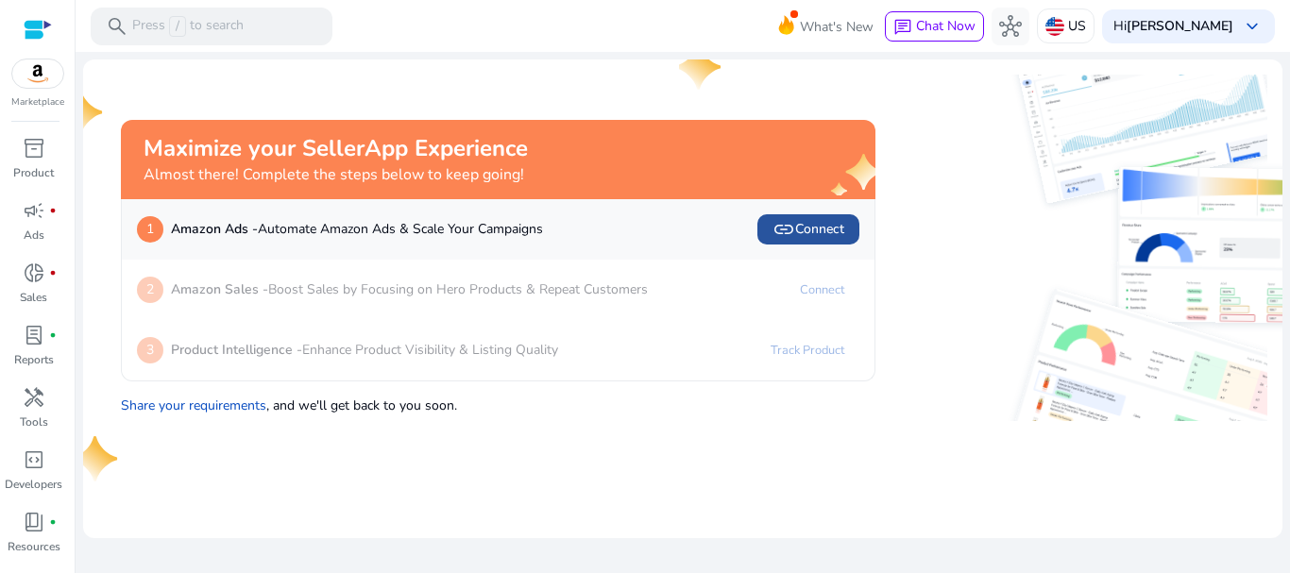
click at [793, 236] on span "link" at bounding box center [784, 229] width 23 height 23
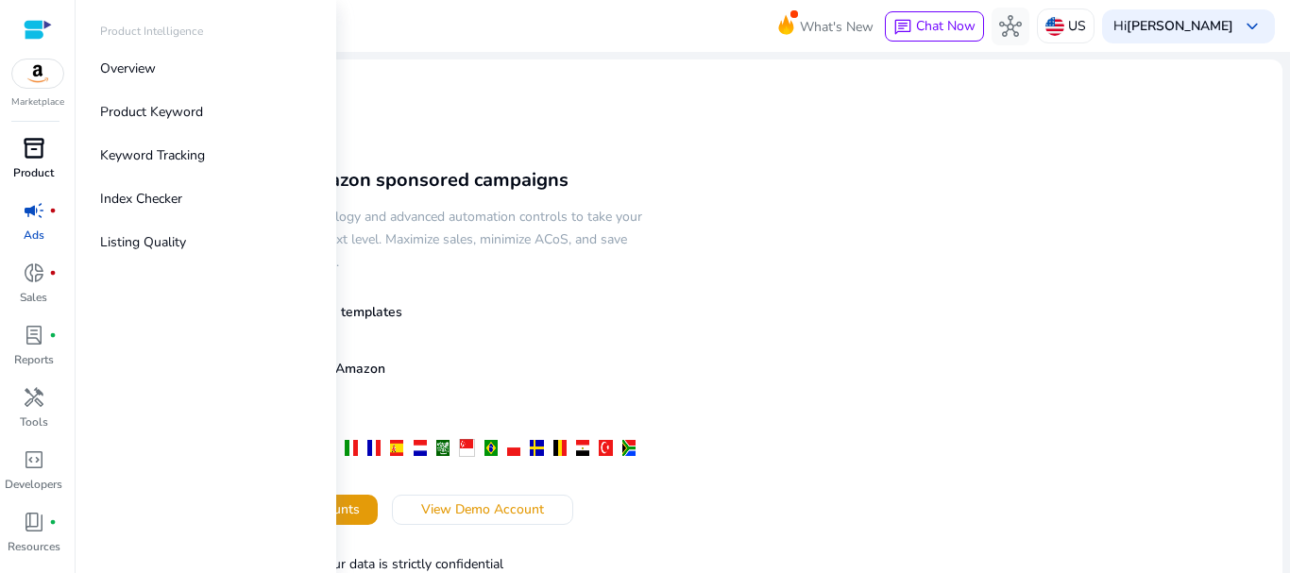
click at [37, 163] on link "inventory_2 Product" at bounding box center [33, 164] width 67 height 62
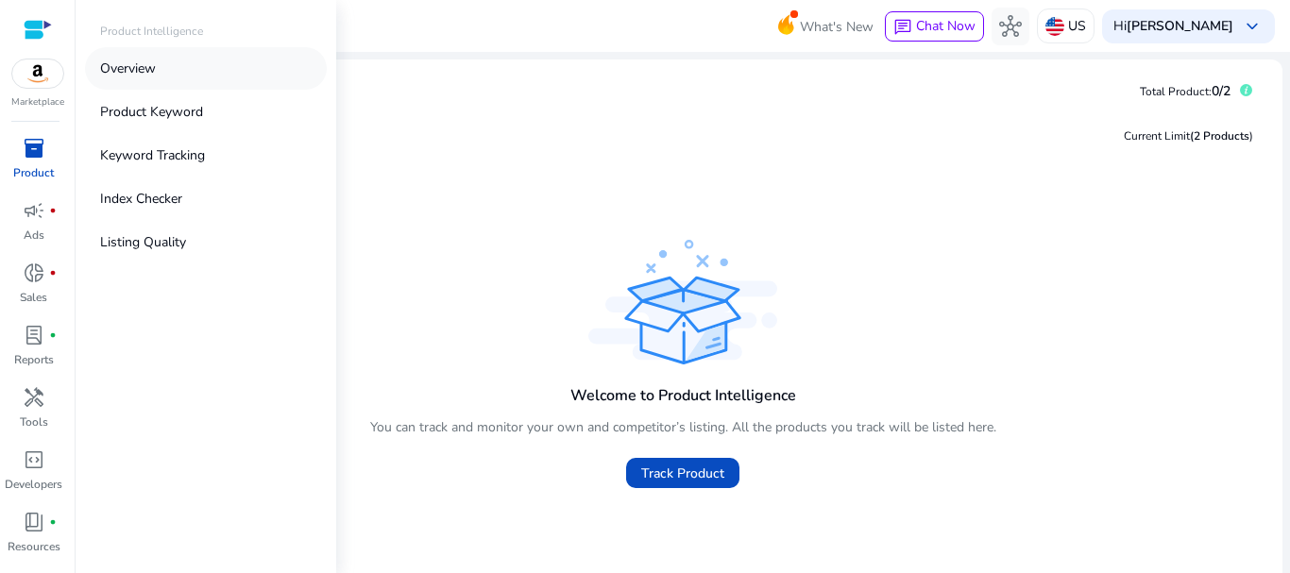
click at [128, 72] on p "Overview" at bounding box center [128, 69] width 56 height 20
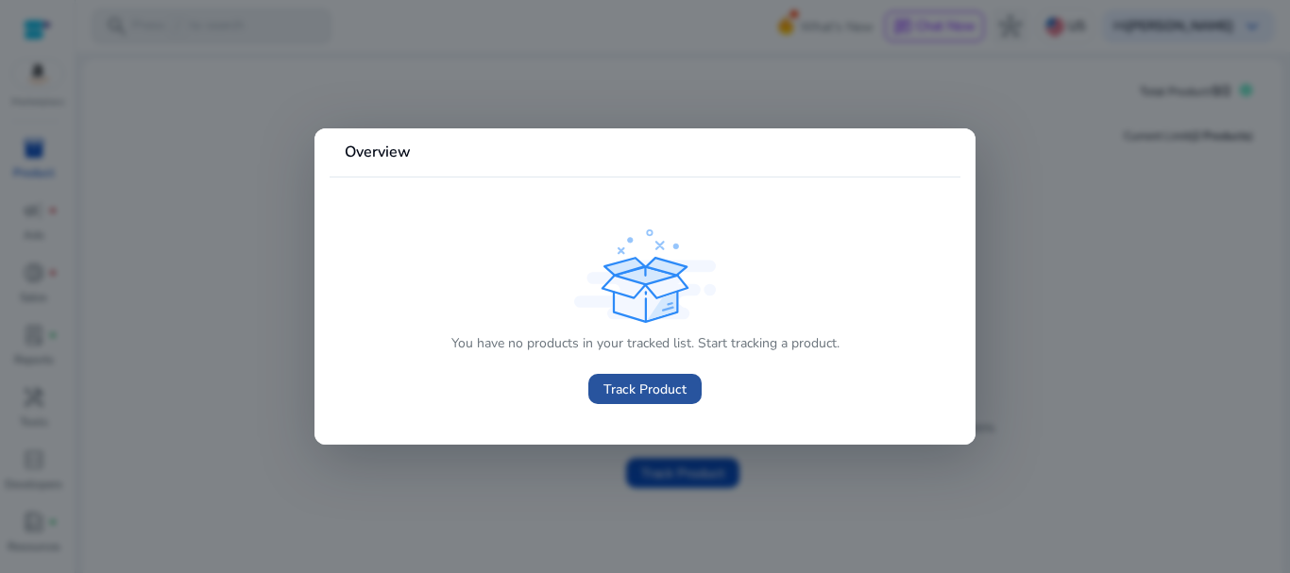
click at [646, 375] on span at bounding box center [644, 388] width 113 height 45
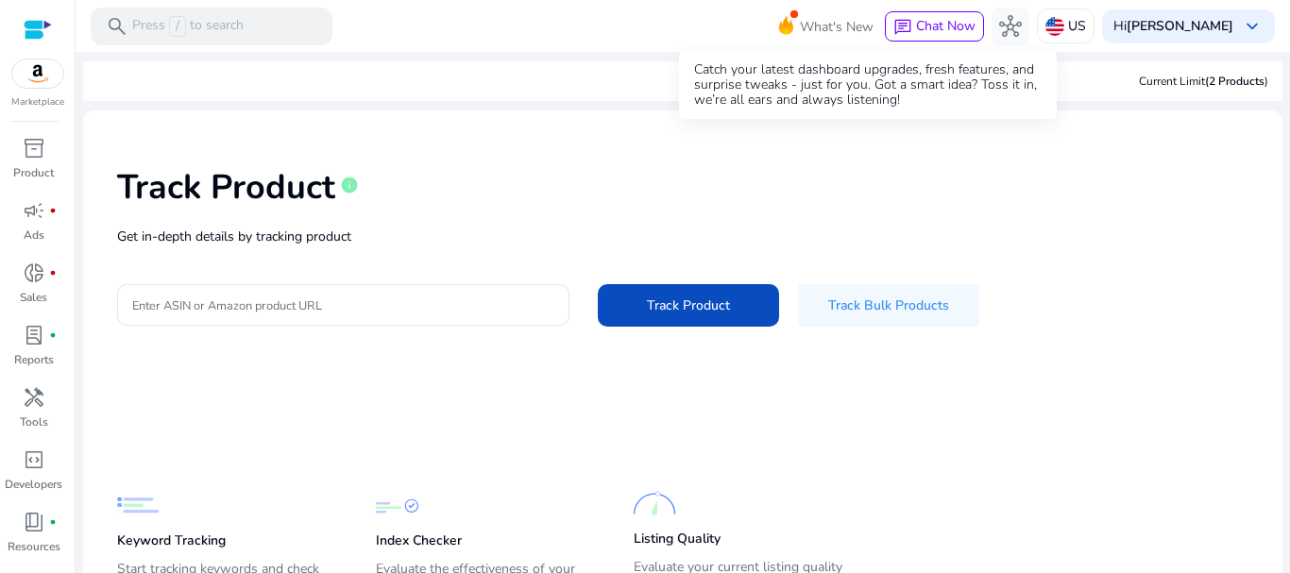
click at [800, 28] on icon at bounding box center [786, 22] width 28 height 26
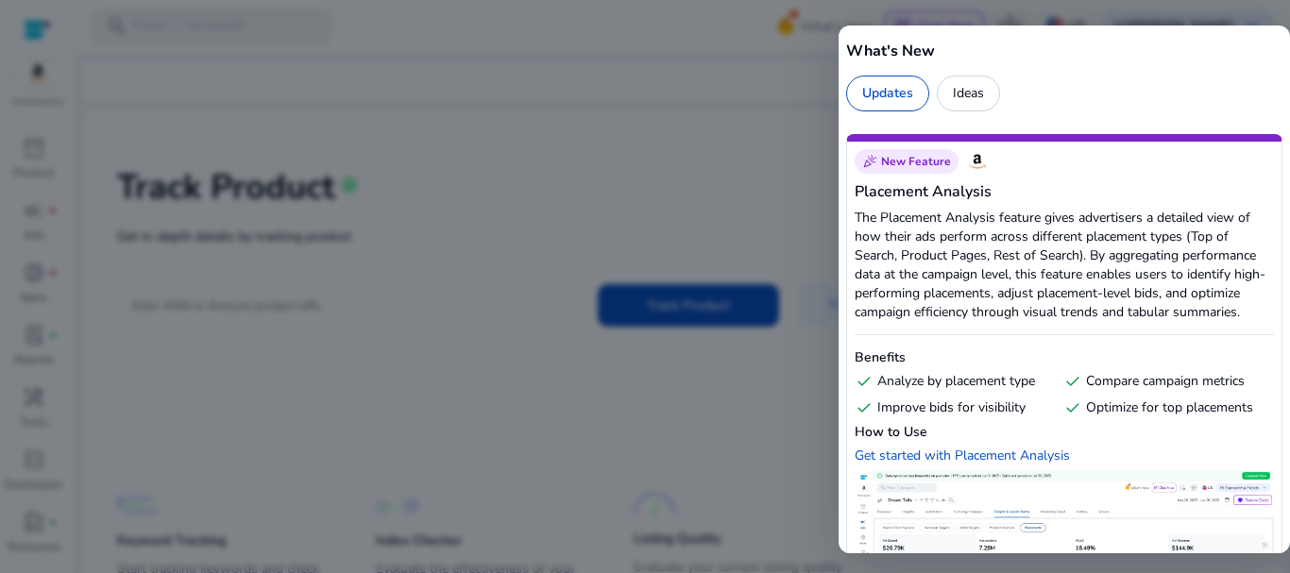
click at [698, 165] on div at bounding box center [645, 286] width 1290 height 573
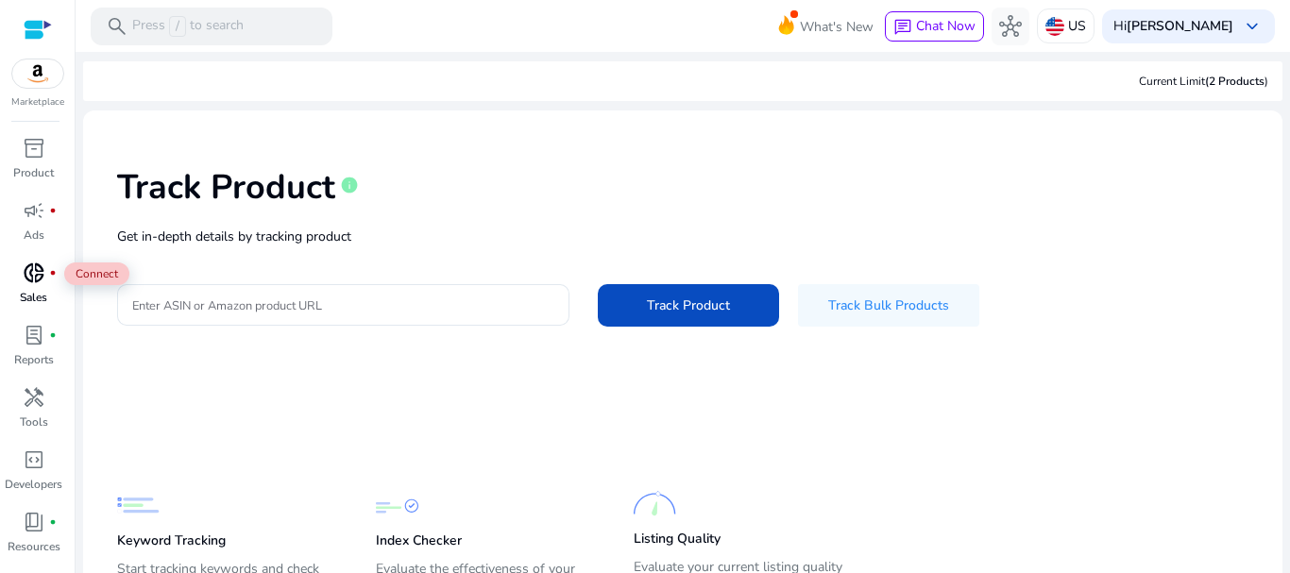
click at [31, 258] on div "donut_small fiber_manual_record" at bounding box center [34, 273] width 53 height 30
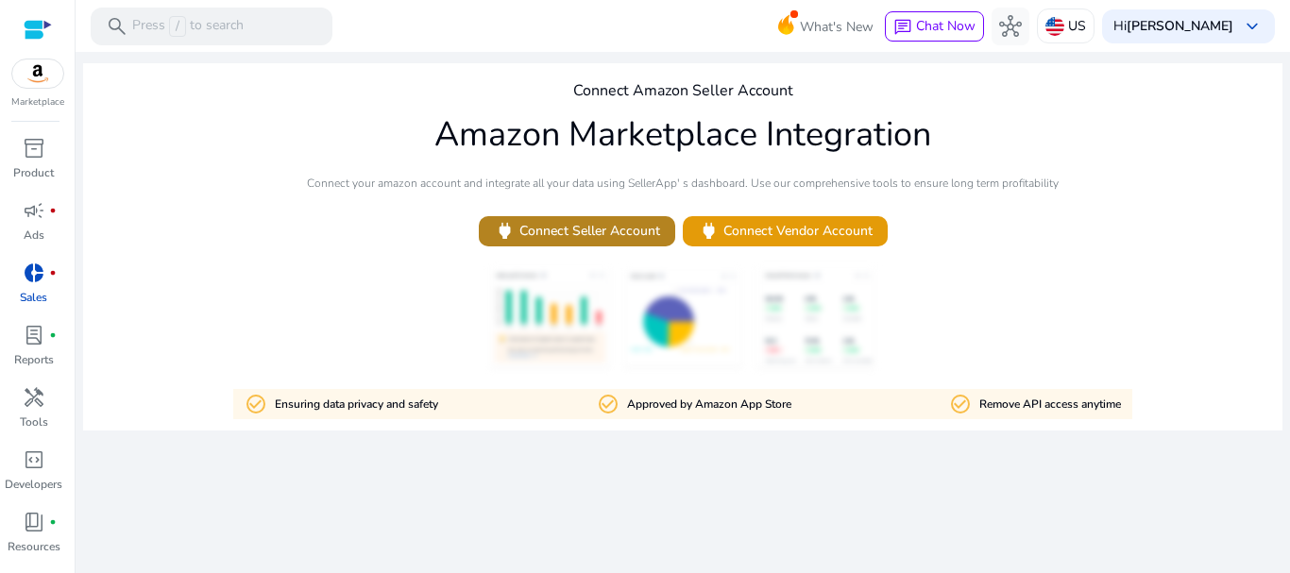
click at [604, 235] on span "power Connect Seller Account" at bounding box center [577, 231] width 166 height 22
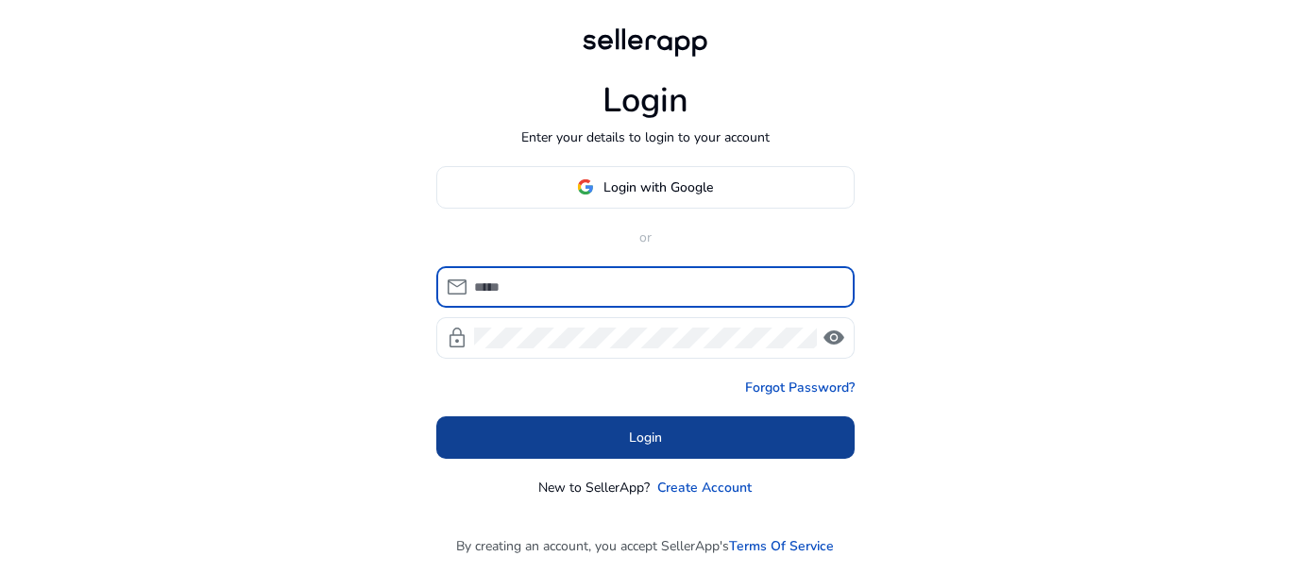
type input "**********"
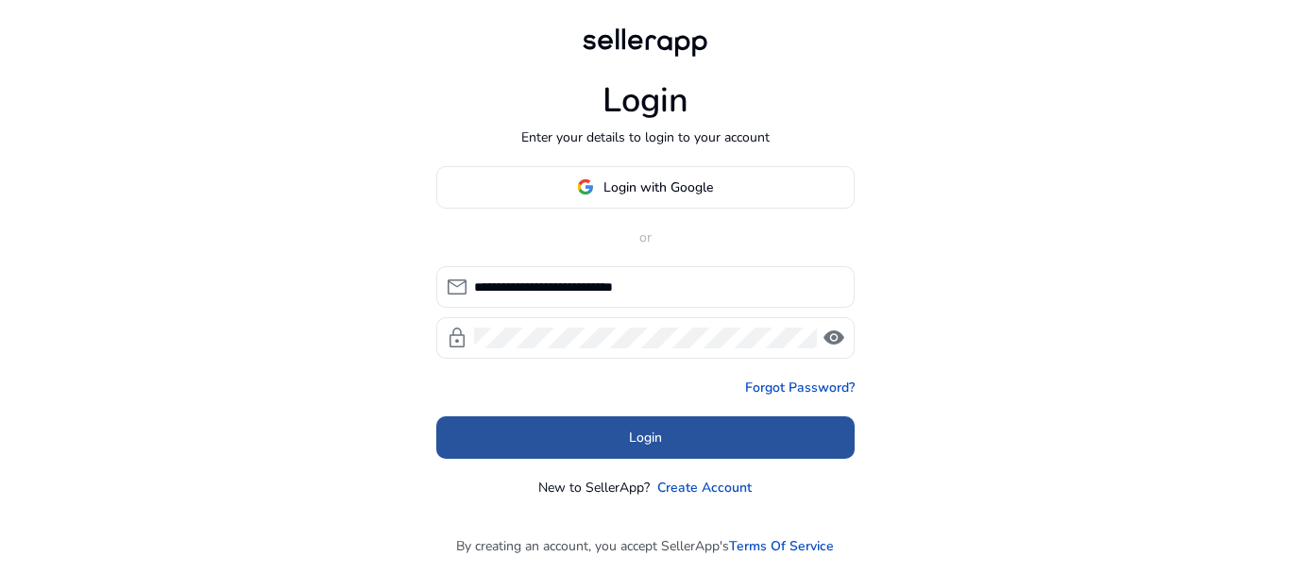
click at [667, 448] on span at bounding box center [645, 437] width 418 height 45
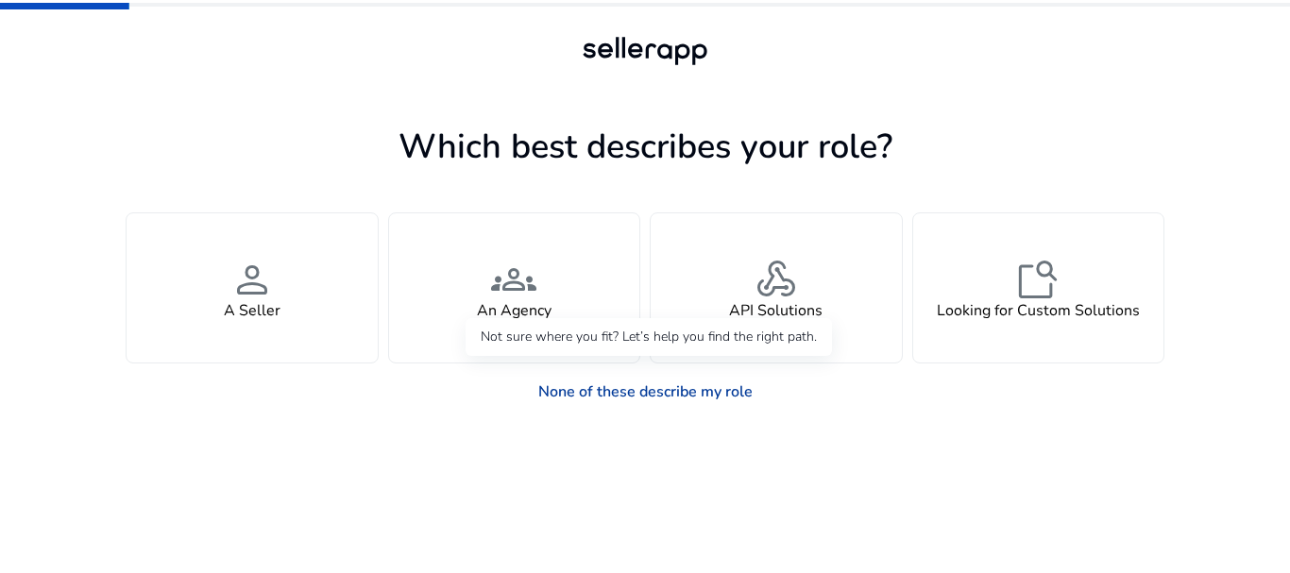
click at [681, 383] on link "None of these describe my role" at bounding box center [645, 392] width 245 height 38
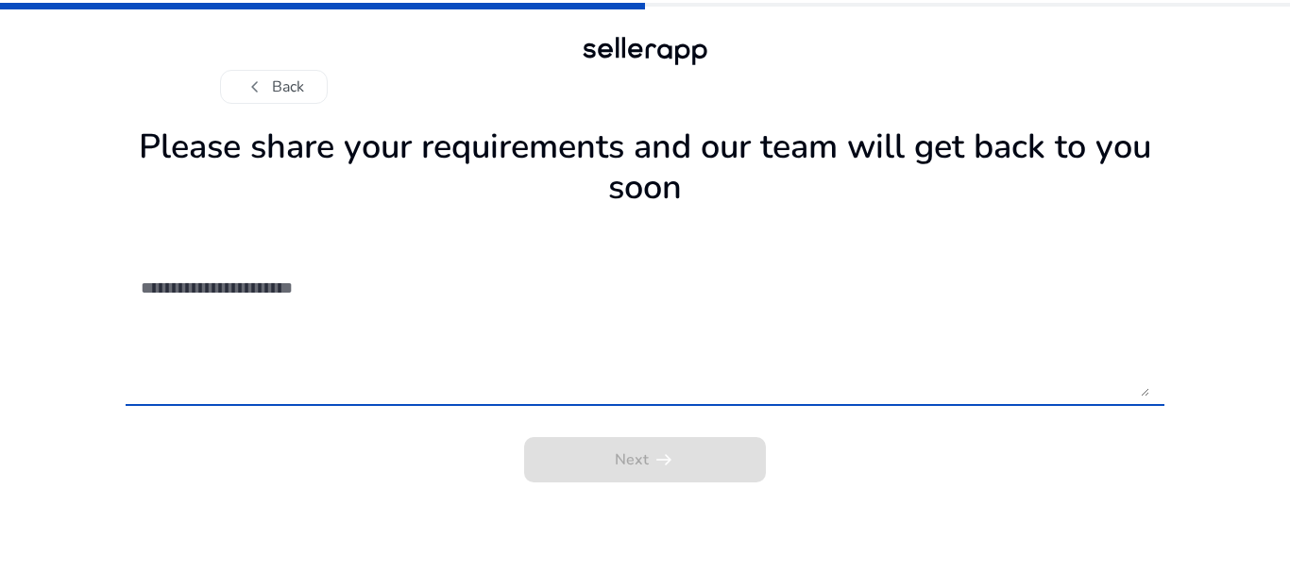
click at [600, 328] on textarea at bounding box center [645, 330] width 1009 height 134
